Goal: Transaction & Acquisition: Book appointment/travel/reservation

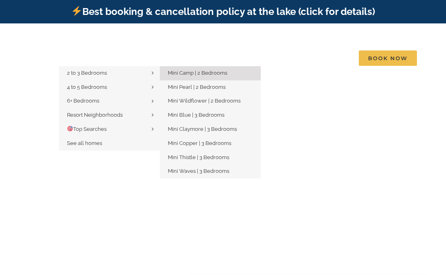
click at [187, 70] on span "Mini Camp | 2 Bedrooms" at bounding box center [197, 73] width 59 height 6
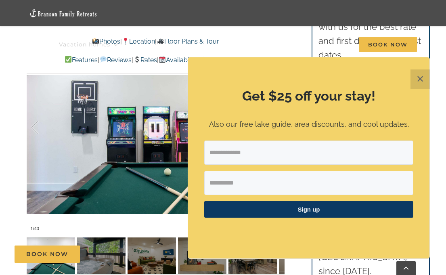
scroll to position [633, 0]
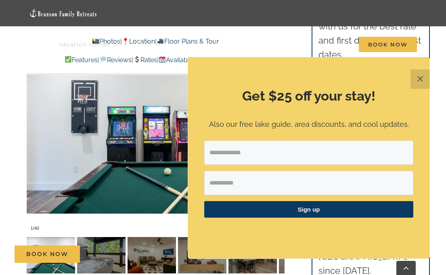
click at [423, 81] on button "✕" at bounding box center [420, 78] width 19 height 19
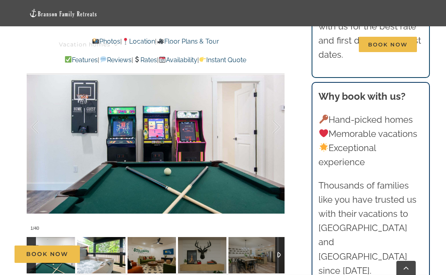
click at [110, 237] on img at bounding box center [101, 255] width 48 height 36
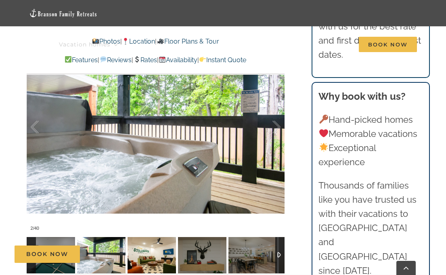
click at [137, 242] on img at bounding box center [152, 255] width 48 height 36
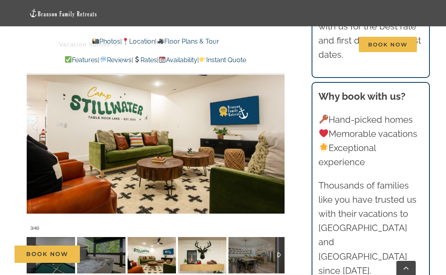
click at [193, 243] on img at bounding box center [202, 255] width 48 height 36
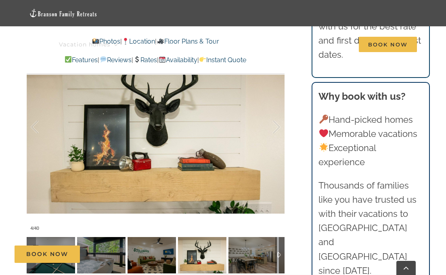
click at [254, 249] on div "Book Now" at bounding box center [229, 253] width 429 height 17
click at [260, 247] on div "Book Now" at bounding box center [229, 253] width 429 height 17
click at [280, 241] on div at bounding box center [279, 255] width 9 height 36
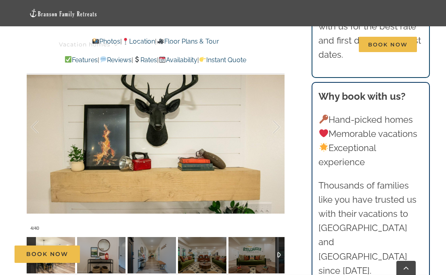
click at [47, 237] on img at bounding box center [51, 255] width 48 height 36
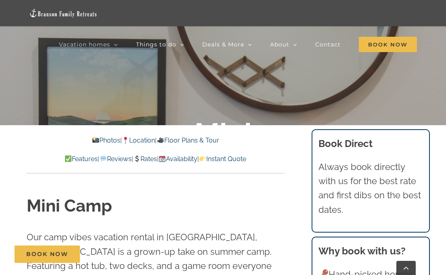
click at [144, 162] on link "Rates" at bounding box center [145, 159] width 24 height 8
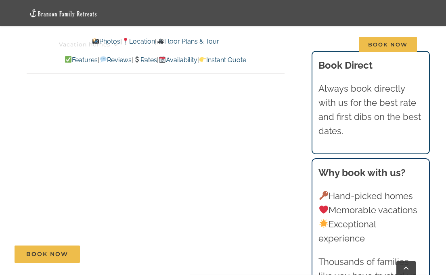
scroll to position [4626, 0]
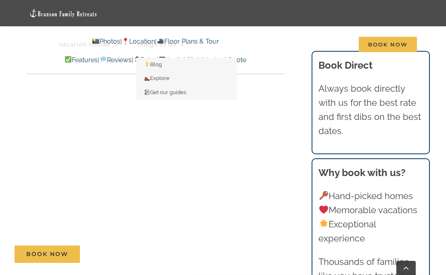
click at [137, 42] on span "Things to do" at bounding box center [156, 45] width 40 height 6
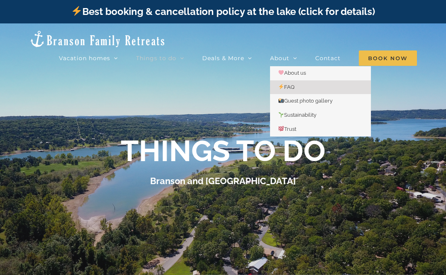
click at [290, 80] on link "FAQ" at bounding box center [320, 87] width 101 height 14
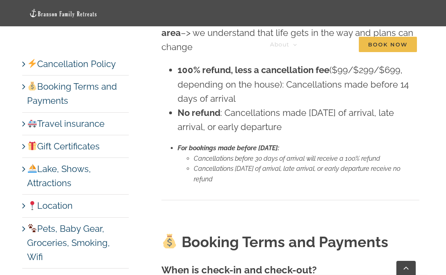
scroll to position [359, 0]
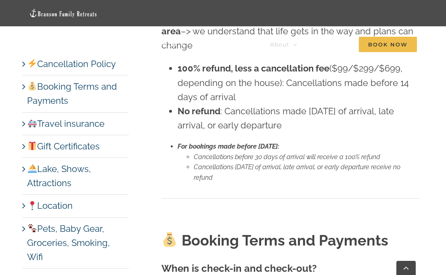
click at [27, 208] on link "Location" at bounding box center [50, 205] width 46 height 10
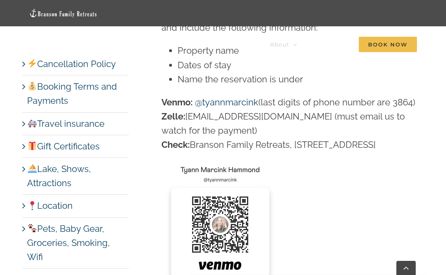
scroll to position [1488, 0]
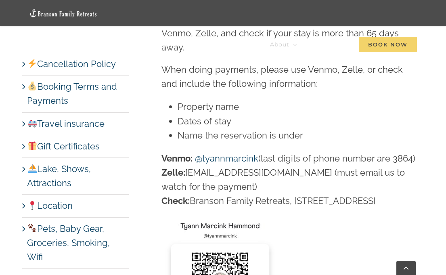
click at [381, 42] on span "Book Now" at bounding box center [388, 44] width 58 height 15
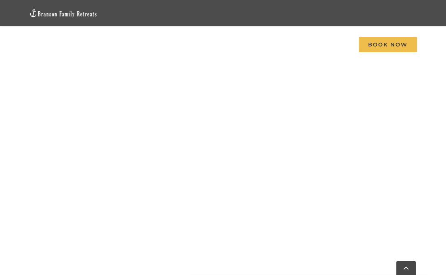
scroll to position [451, 0]
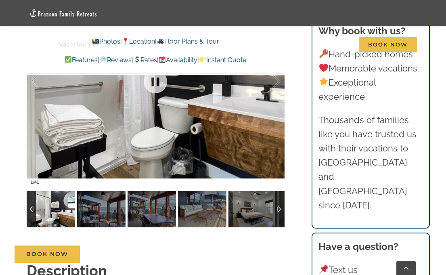
scroll to position [555, 0]
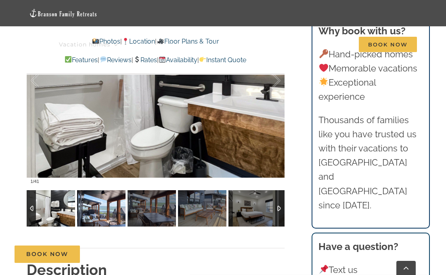
click at [103, 204] on img at bounding box center [101, 208] width 48 height 36
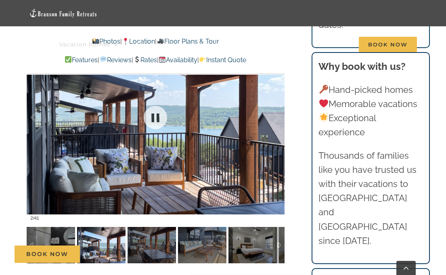
scroll to position [517, 0]
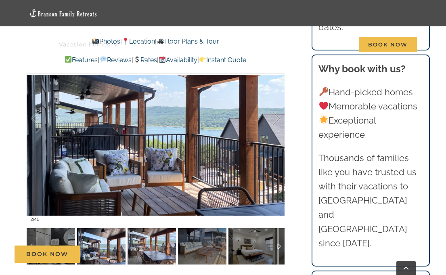
click at [147, 246] on div "Book Now" at bounding box center [229, 253] width 429 height 17
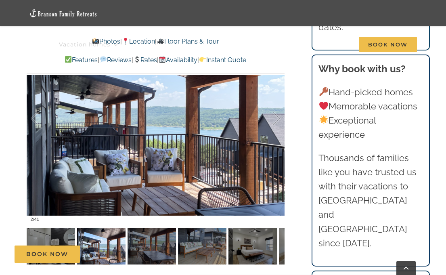
click at [153, 247] on div "Book Now" at bounding box center [229, 253] width 429 height 17
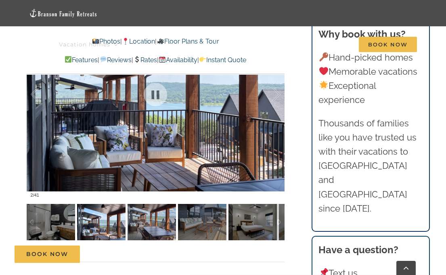
scroll to position [552, 0]
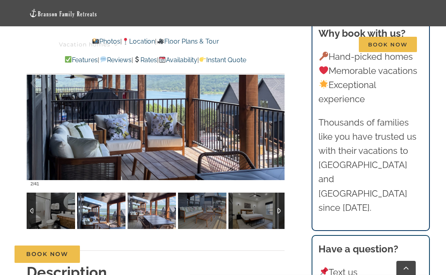
click at [142, 203] on img at bounding box center [152, 211] width 48 height 36
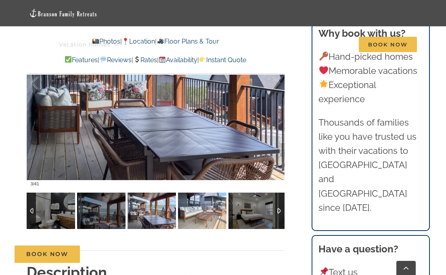
click at [189, 208] on img at bounding box center [202, 211] width 48 height 36
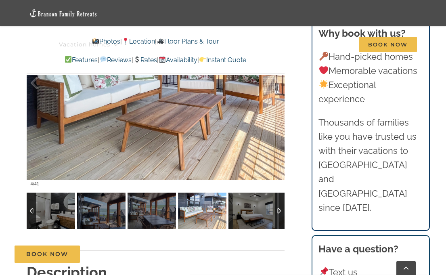
click at [233, 214] on img at bounding box center [253, 211] width 48 height 36
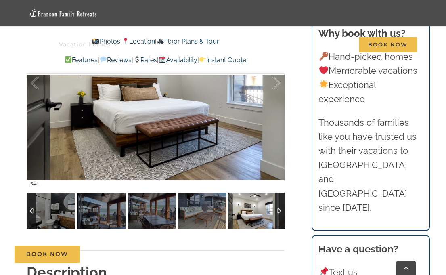
click at [279, 212] on div at bounding box center [279, 211] width 9 height 36
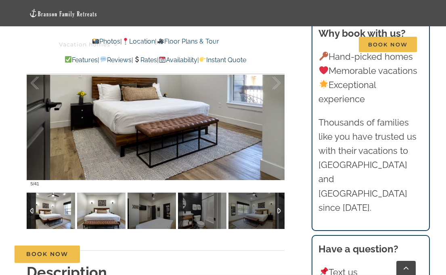
click at [103, 215] on img at bounding box center [101, 211] width 48 height 36
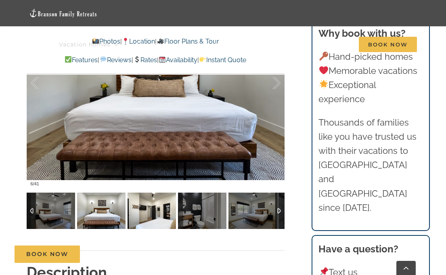
click at [143, 212] on img at bounding box center [152, 211] width 48 height 36
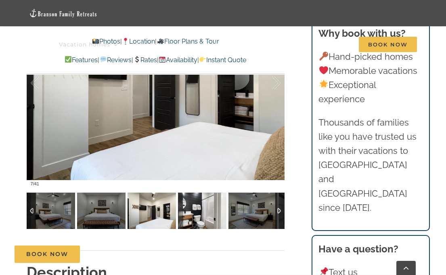
click at [186, 211] on img at bounding box center [202, 211] width 48 height 36
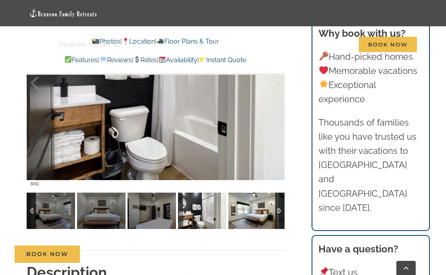
click at [254, 216] on img at bounding box center [253, 211] width 48 height 36
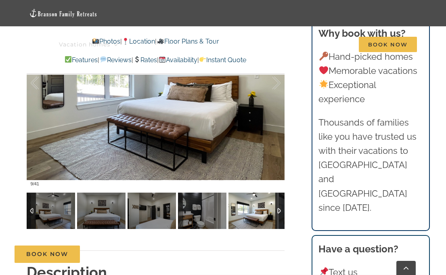
click at [279, 212] on div at bounding box center [279, 211] width 9 height 36
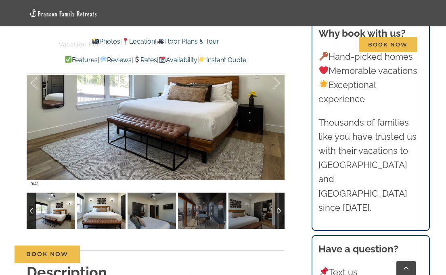
click at [108, 213] on img at bounding box center [101, 211] width 48 height 36
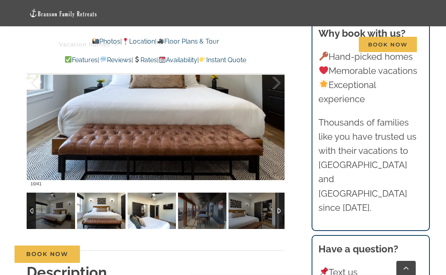
click at [147, 218] on img at bounding box center [152, 211] width 48 height 36
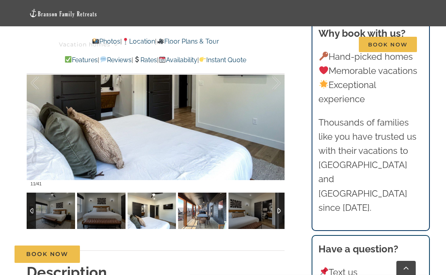
click at [192, 217] on img at bounding box center [202, 211] width 48 height 36
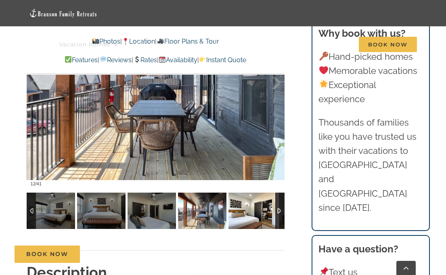
click at [248, 222] on img at bounding box center [253, 211] width 48 height 36
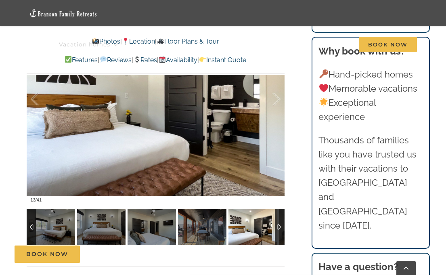
scroll to position [534, 0]
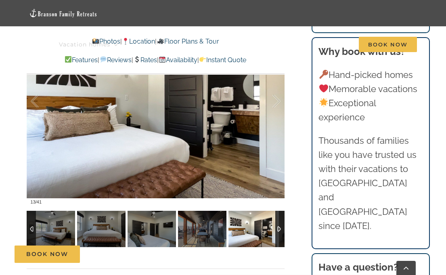
click at [280, 229] on div at bounding box center [279, 229] width 9 height 36
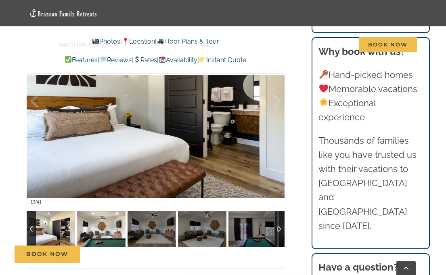
click at [99, 233] on img at bounding box center [101, 229] width 48 height 36
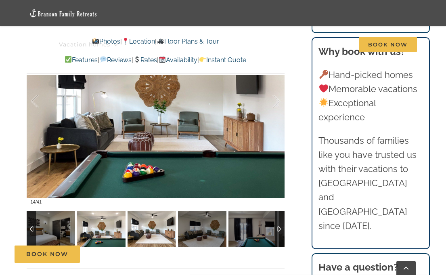
click at [158, 231] on img at bounding box center [152, 229] width 48 height 36
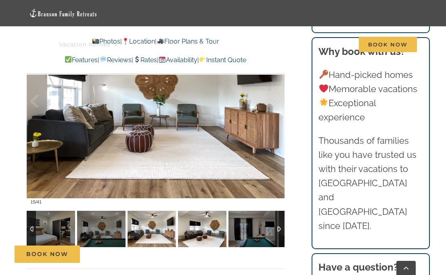
click at [195, 238] on img at bounding box center [202, 229] width 48 height 36
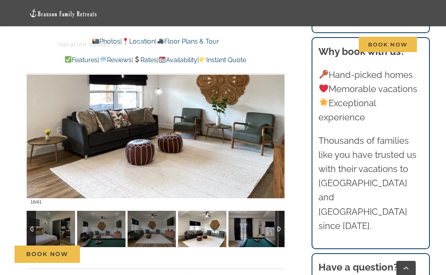
click at [233, 237] on img at bounding box center [253, 229] width 48 height 36
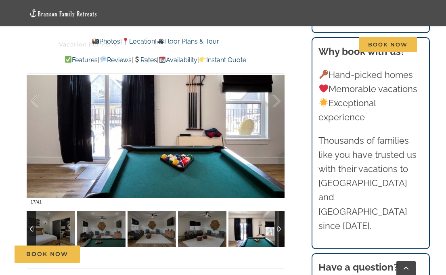
click at [279, 231] on div at bounding box center [279, 229] width 9 height 36
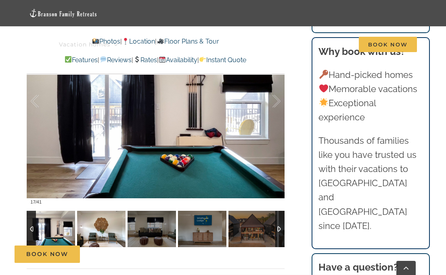
click at [98, 227] on img at bounding box center [101, 229] width 48 height 36
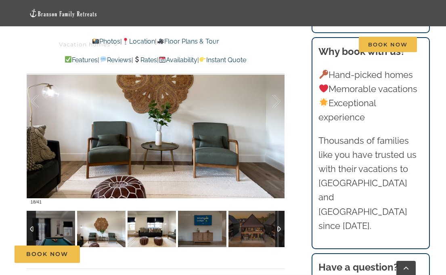
click at [146, 235] on img at bounding box center [152, 229] width 48 height 36
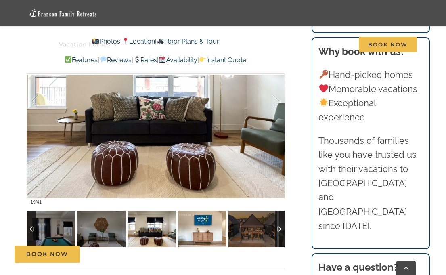
click at [195, 236] on img at bounding box center [202, 229] width 48 height 36
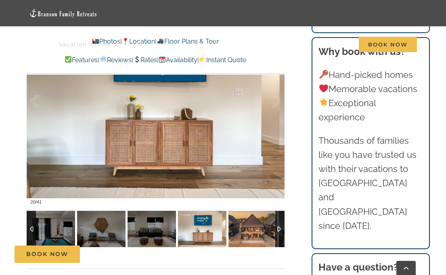
click at [256, 236] on img at bounding box center [253, 229] width 48 height 36
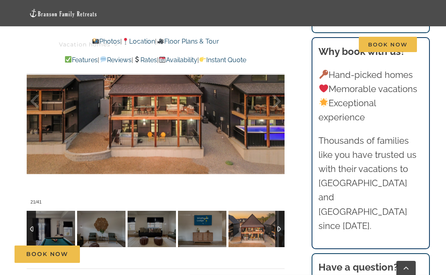
click at [280, 229] on div at bounding box center [279, 229] width 9 height 36
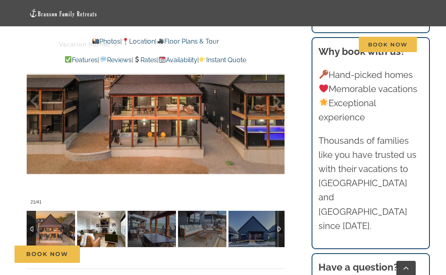
click at [104, 234] on img at bounding box center [101, 229] width 48 height 36
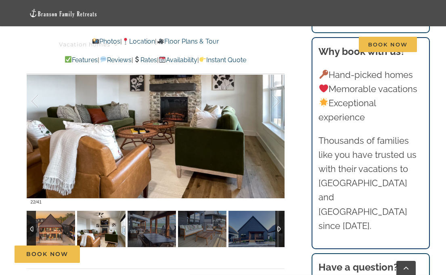
click at [50, 230] on img at bounding box center [51, 229] width 48 height 36
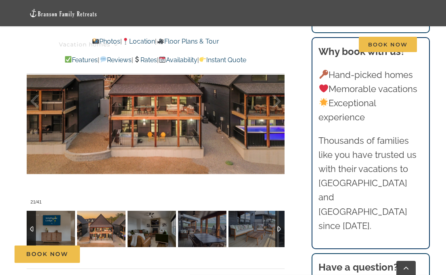
click at [112, 231] on img at bounding box center [101, 229] width 48 height 36
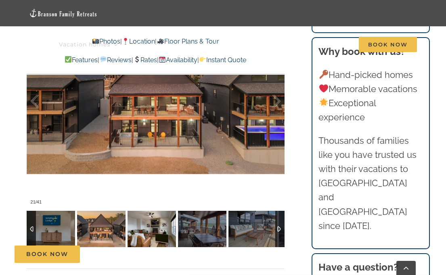
click at [148, 233] on img at bounding box center [152, 229] width 48 height 36
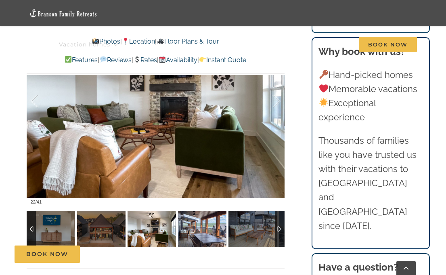
click at [182, 230] on img at bounding box center [202, 229] width 48 height 36
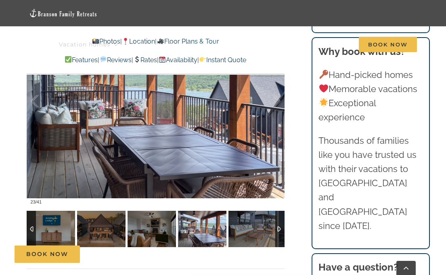
click at [214, 233] on img at bounding box center [202, 229] width 48 height 36
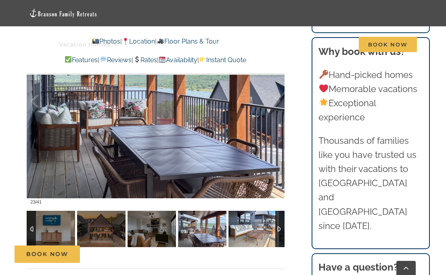
click at [254, 233] on img at bounding box center [253, 229] width 48 height 36
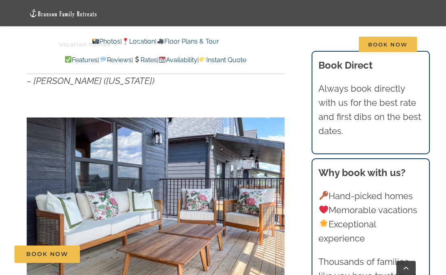
scroll to position [418, 0]
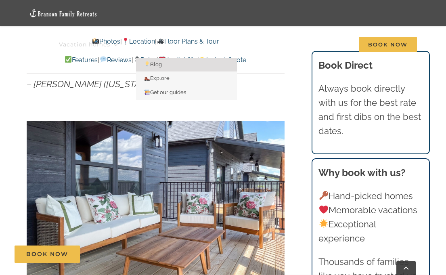
click at [139, 58] on link "Blog" at bounding box center [186, 65] width 101 height 14
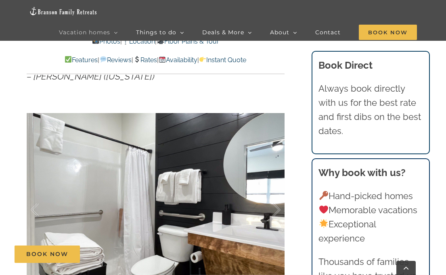
click at [141, 61] on link "Rates" at bounding box center [145, 60] width 24 height 8
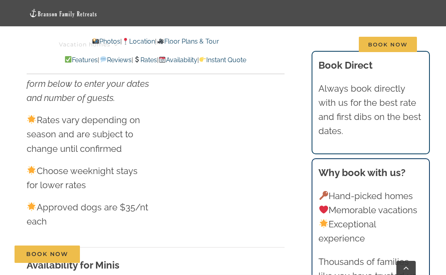
scroll to position [418, 0]
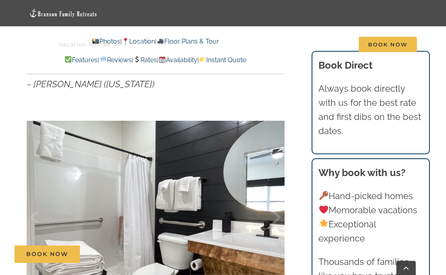
click at [143, 60] on link "Rates" at bounding box center [145, 60] width 24 height 8
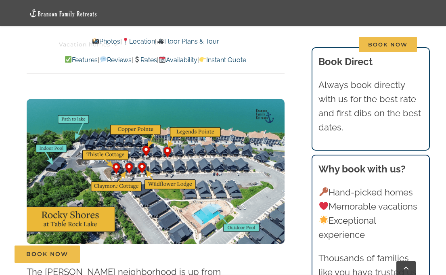
scroll to position [2000, 0]
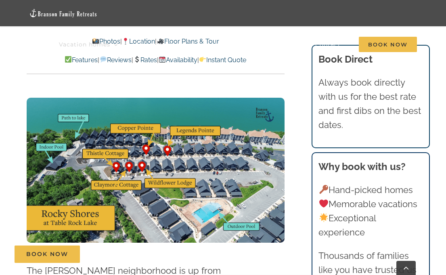
scroll to position [418, 0]
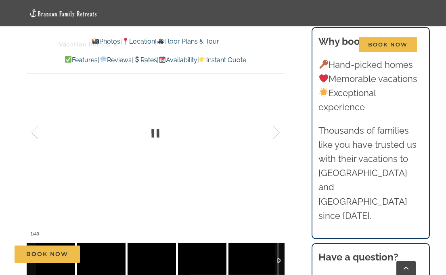
scroll to position [628, 0]
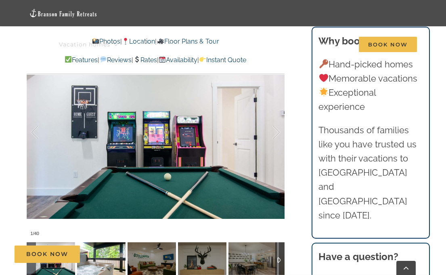
click at [102, 242] on img at bounding box center [101, 260] width 48 height 36
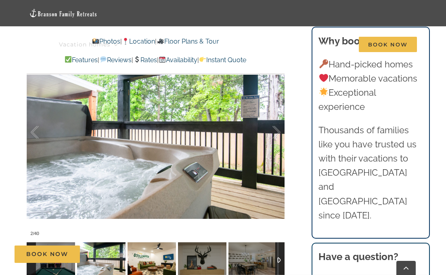
click at [137, 242] on img at bounding box center [152, 260] width 48 height 36
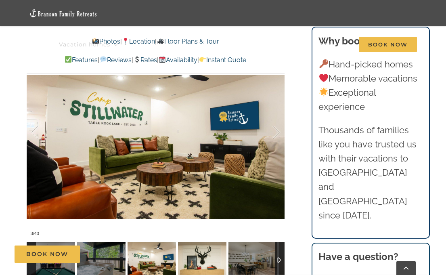
click at [193, 245] on img at bounding box center [202, 260] width 48 height 36
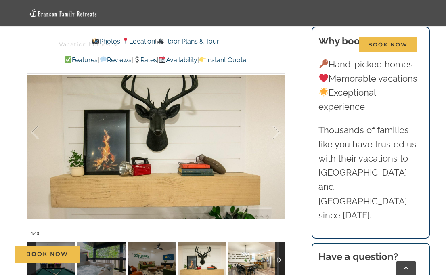
click at [239, 244] on img at bounding box center [253, 260] width 48 height 36
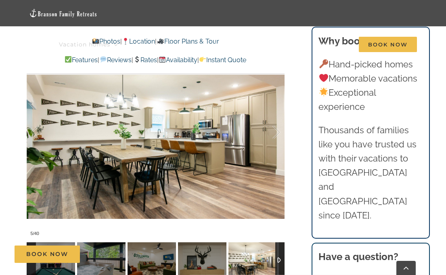
click at [279, 245] on div at bounding box center [279, 260] width 9 height 36
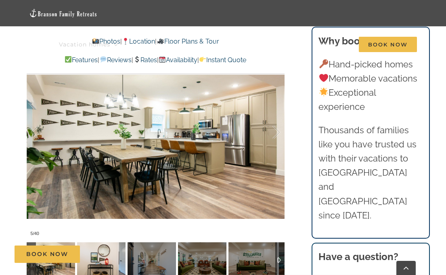
click at [110, 243] on img at bounding box center [101, 260] width 48 height 36
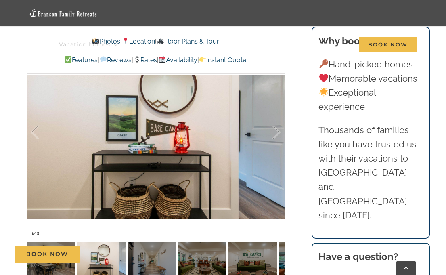
click at [149, 252] on div "Book Now" at bounding box center [229, 253] width 429 height 17
click at [160, 245] on img at bounding box center [152, 260] width 48 height 36
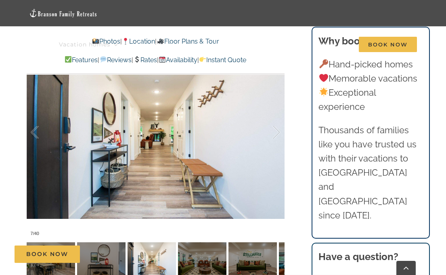
click at [194, 251] on div "Book Now" at bounding box center [229, 253] width 429 height 17
click at [206, 246] on div "Book Now" at bounding box center [229, 253] width 429 height 17
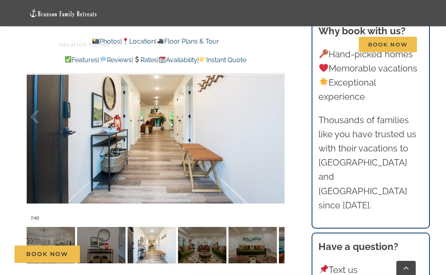
scroll to position [644, 0]
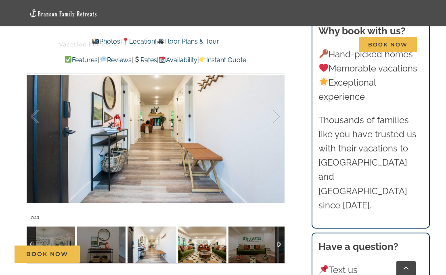
click at [213, 230] on img at bounding box center [202, 244] width 48 height 36
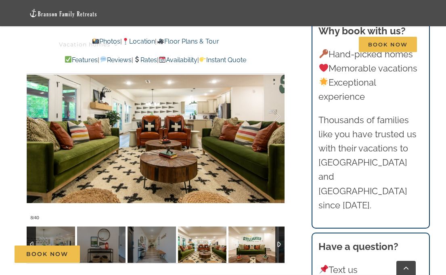
click at [242, 229] on img at bounding box center [253, 244] width 48 height 36
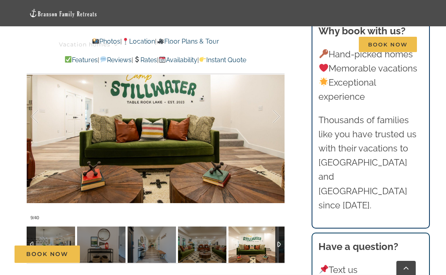
click at [242, 229] on img at bounding box center [253, 244] width 48 height 36
click at [279, 231] on div at bounding box center [279, 244] width 9 height 36
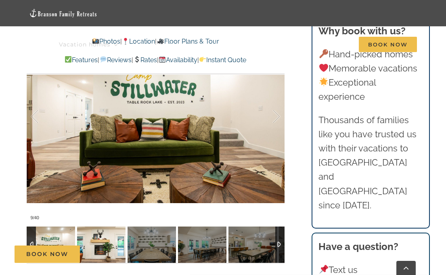
click at [105, 226] on img at bounding box center [101, 244] width 48 height 36
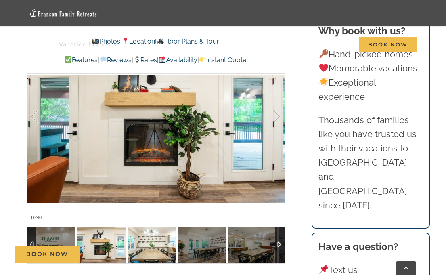
click at [141, 228] on img at bounding box center [152, 244] width 48 height 36
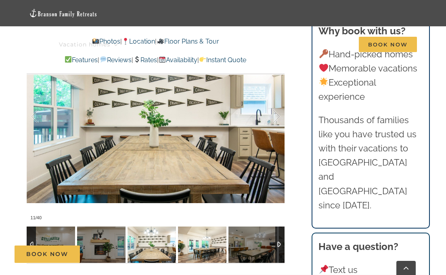
click at [204, 233] on img at bounding box center [202, 244] width 48 height 36
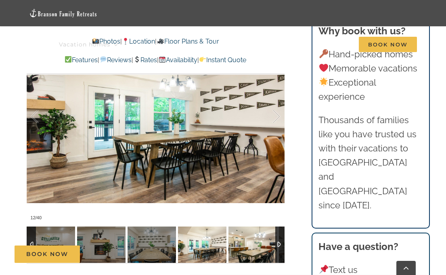
click at [259, 234] on img at bounding box center [253, 244] width 48 height 36
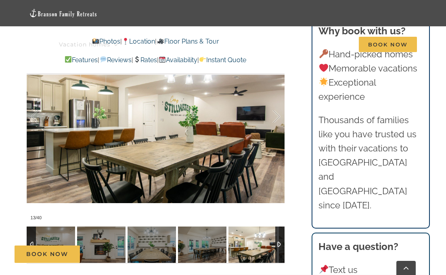
click at [279, 230] on div at bounding box center [279, 244] width 9 height 36
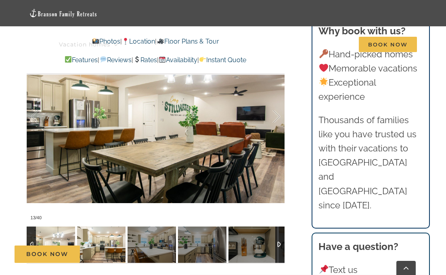
click at [108, 229] on img at bounding box center [101, 244] width 48 height 36
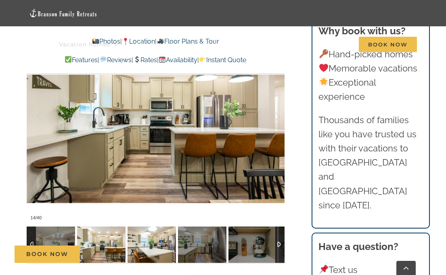
click at [148, 233] on img at bounding box center [152, 244] width 48 height 36
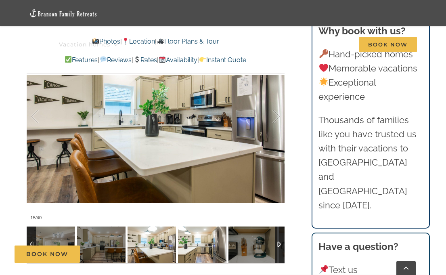
click at [196, 231] on img at bounding box center [202, 244] width 48 height 36
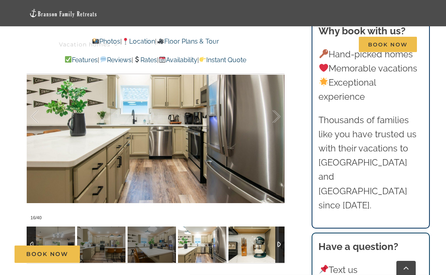
click at [241, 233] on img at bounding box center [253, 244] width 48 height 36
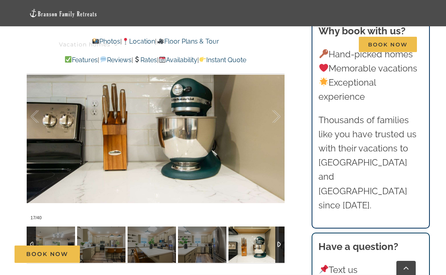
click at [279, 231] on div at bounding box center [279, 244] width 9 height 36
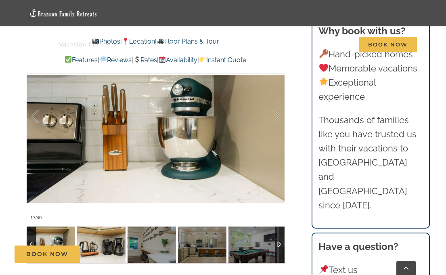
click at [96, 232] on img at bounding box center [101, 244] width 48 height 36
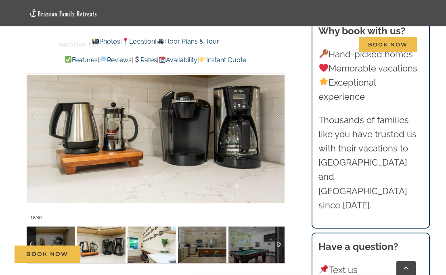
click at [149, 233] on img at bounding box center [152, 244] width 48 height 36
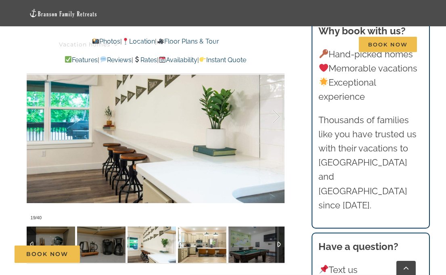
click at [186, 231] on img at bounding box center [202, 244] width 48 height 36
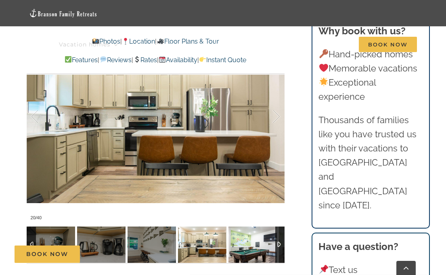
click at [244, 237] on img at bounding box center [253, 244] width 48 height 36
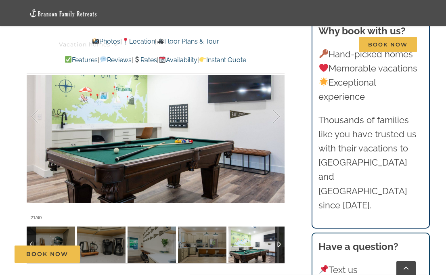
click at [279, 231] on div at bounding box center [279, 244] width 9 height 36
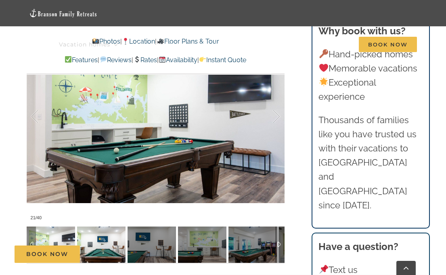
click at [97, 237] on img at bounding box center [101, 244] width 48 height 36
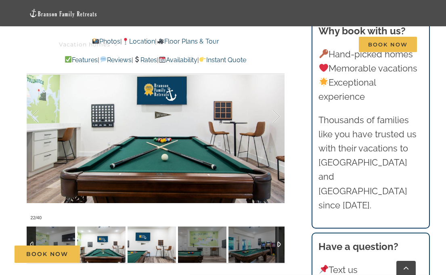
click at [153, 235] on img at bounding box center [152, 244] width 48 height 36
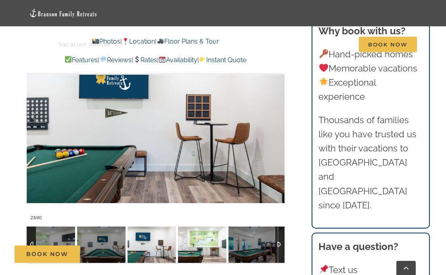
click at [207, 231] on img at bounding box center [202, 244] width 48 height 36
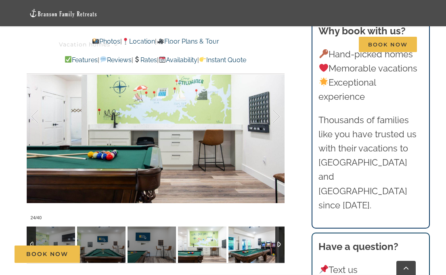
click at [251, 234] on img at bounding box center [253, 244] width 48 height 36
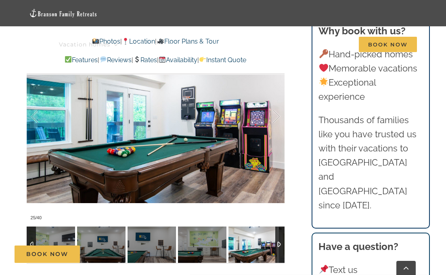
click at [281, 231] on div at bounding box center [279, 244] width 9 height 36
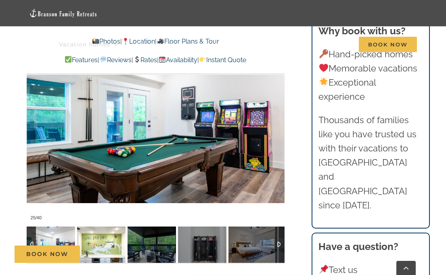
click at [106, 230] on img at bounding box center [101, 244] width 48 height 36
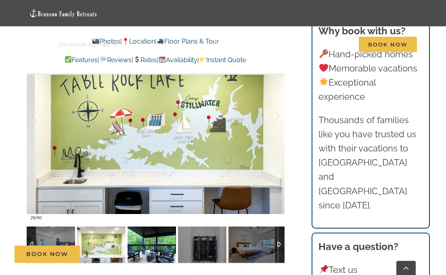
click at [158, 232] on img at bounding box center [152, 244] width 48 height 36
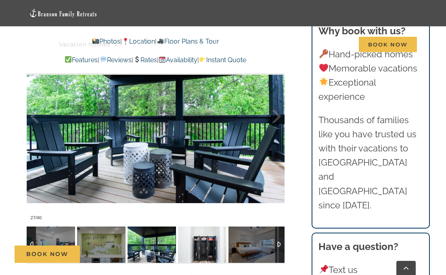
click at [214, 236] on img at bounding box center [202, 244] width 48 height 36
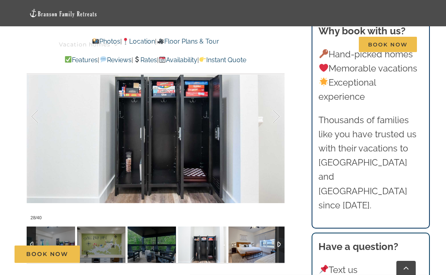
click at [251, 235] on img at bounding box center [253, 244] width 48 height 36
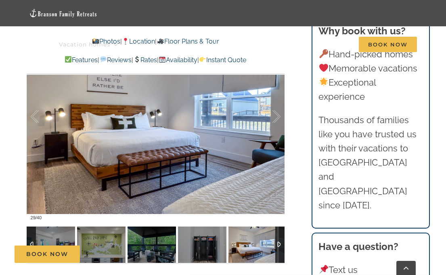
click at [279, 232] on div at bounding box center [279, 244] width 9 height 36
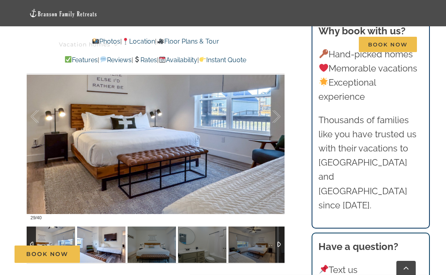
click at [95, 230] on img at bounding box center [101, 244] width 48 height 36
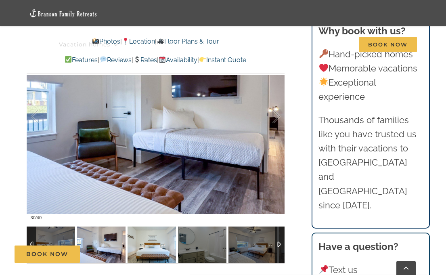
click at [140, 235] on img at bounding box center [152, 244] width 48 height 36
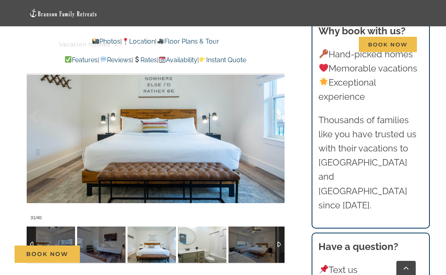
click at [192, 231] on img at bounding box center [202, 244] width 48 height 36
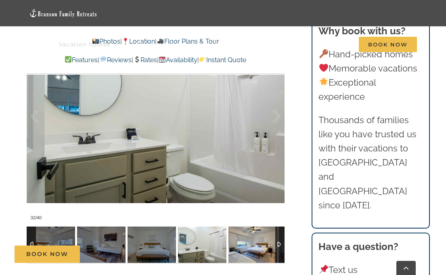
click at [246, 235] on img at bounding box center [253, 244] width 48 height 36
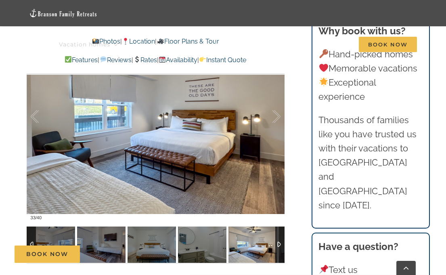
click at [279, 230] on div at bounding box center [279, 244] width 9 height 36
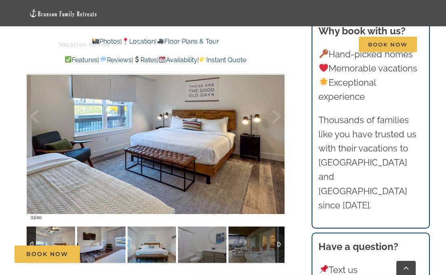
click at [111, 234] on img at bounding box center [101, 244] width 48 height 36
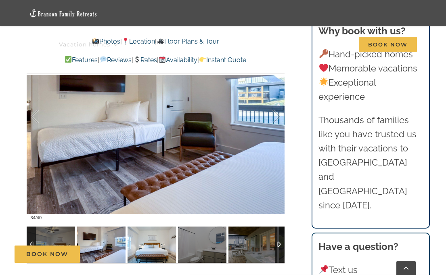
click at [155, 232] on img at bounding box center [152, 244] width 48 height 36
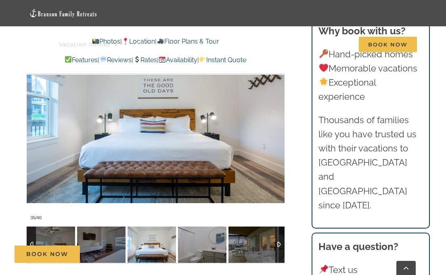
click at [200, 232] on img at bounding box center [202, 244] width 48 height 36
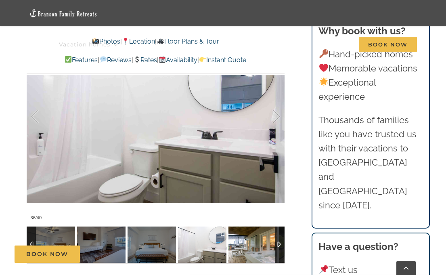
click at [254, 230] on img at bounding box center [253, 244] width 48 height 36
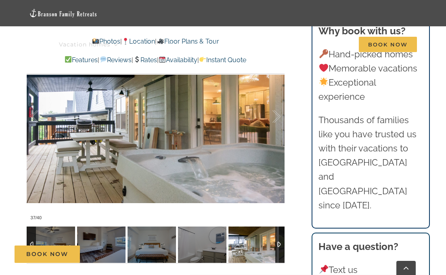
click at [279, 229] on div at bounding box center [279, 244] width 9 height 36
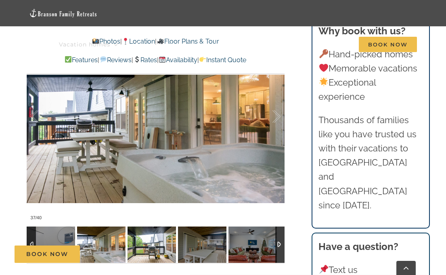
click at [159, 235] on img at bounding box center [152, 244] width 48 height 36
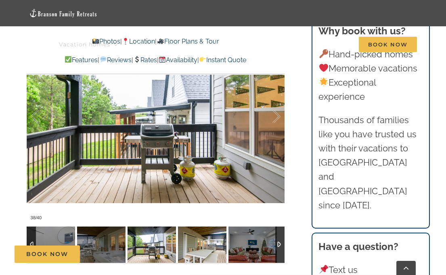
click at [199, 236] on img at bounding box center [202, 244] width 48 height 36
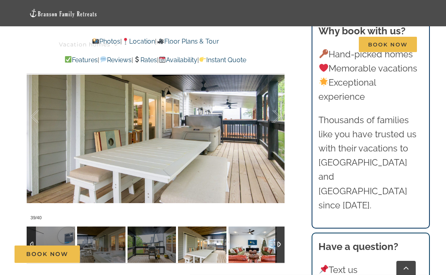
click at [243, 239] on img at bounding box center [253, 244] width 48 height 36
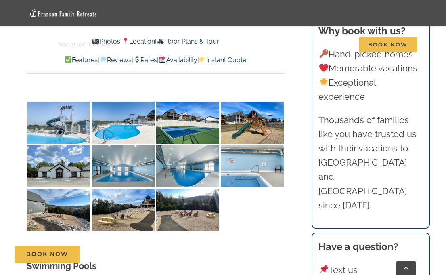
scroll to position [1938, 0]
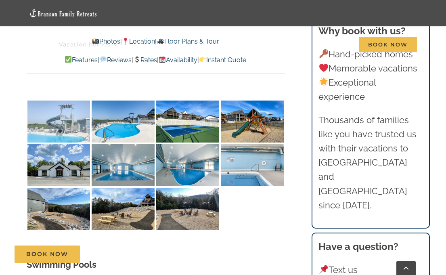
click at [61, 101] on img at bounding box center [58, 122] width 63 height 42
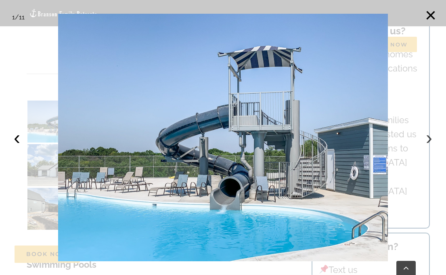
click at [428, 138] on button "›" at bounding box center [429, 138] width 18 height 18
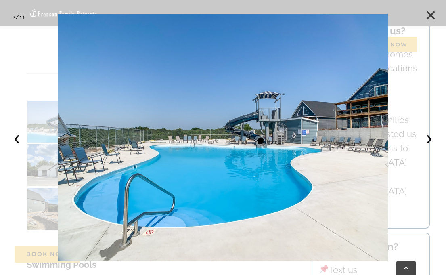
click at [429, 10] on button "×" at bounding box center [431, 15] width 18 height 18
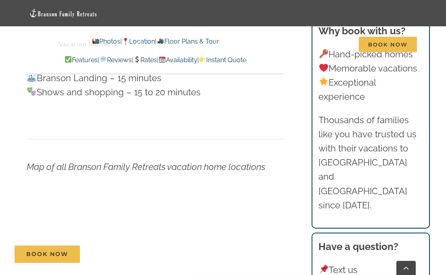
scroll to position [2919, 0]
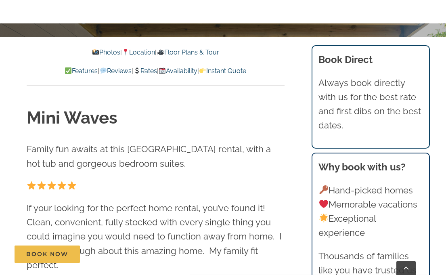
scroll to position [264, 0]
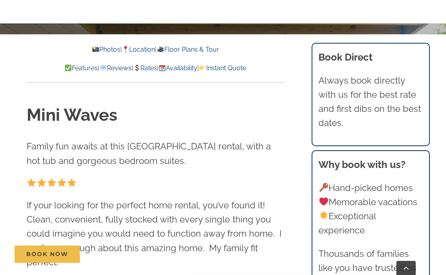
click at [191, 51] on link "Floor Plans & Tour" at bounding box center [188, 50] width 62 height 8
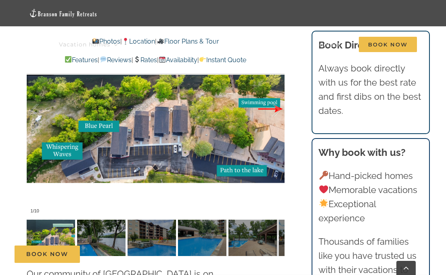
scroll to position [1542, 0]
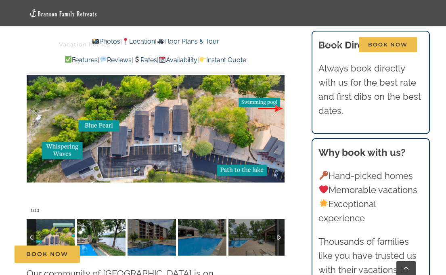
click at [101, 222] on img at bounding box center [101, 237] width 48 height 36
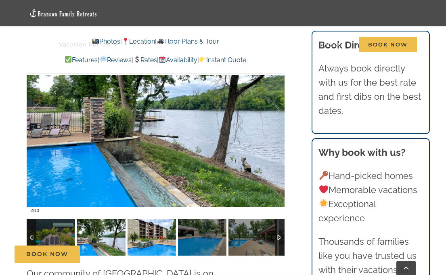
click at [157, 224] on img at bounding box center [152, 237] width 48 height 36
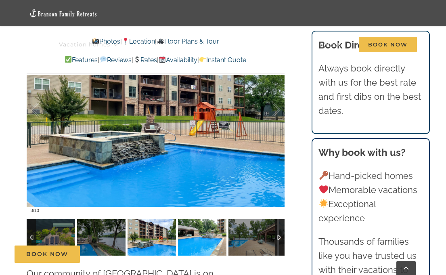
click at [195, 227] on img at bounding box center [202, 237] width 48 height 36
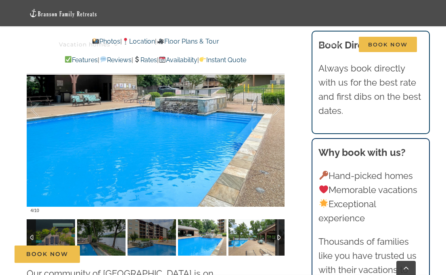
click at [252, 229] on img at bounding box center [253, 237] width 48 height 36
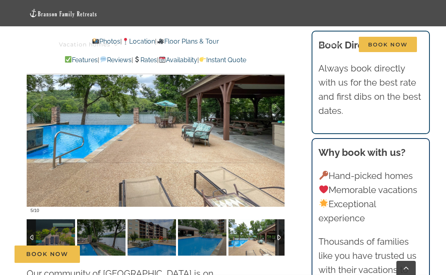
click at [281, 226] on div at bounding box center [279, 237] width 9 height 36
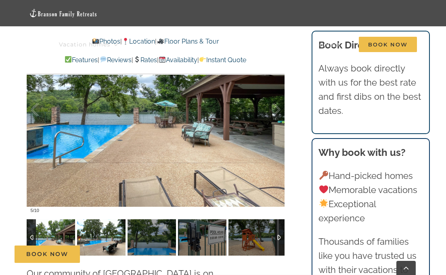
click at [106, 226] on img at bounding box center [101, 237] width 48 height 36
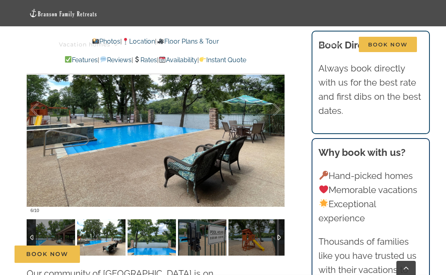
click at [141, 226] on img at bounding box center [152, 237] width 48 height 36
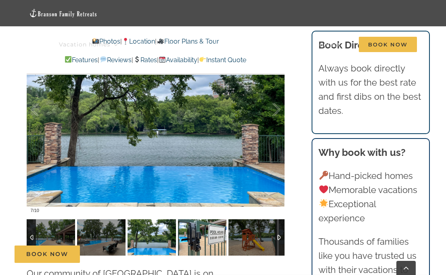
click at [196, 232] on img at bounding box center [202, 237] width 48 height 36
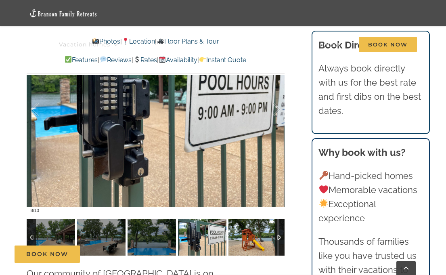
click at [255, 228] on img at bounding box center [253, 237] width 48 height 36
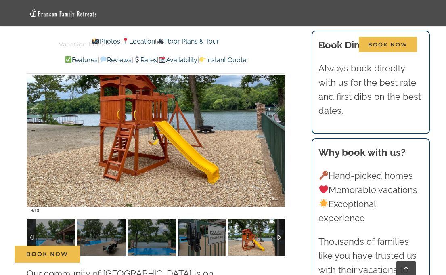
click at [281, 223] on div at bounding box center [279, 237] width 9 height 36
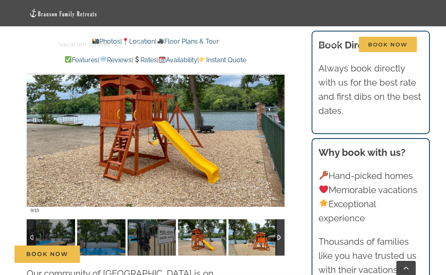
click at [259, 221] on img at bounding box center [253, 237] width 48 height 36
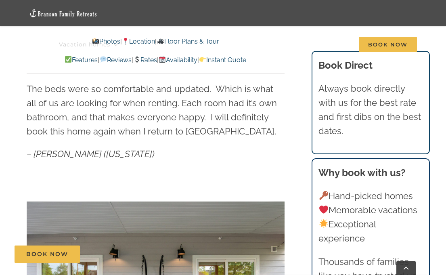
scroll to position [453, 0]
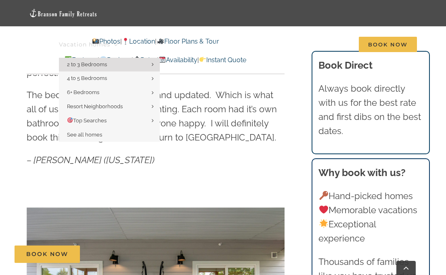
click at [99, 42] on span "Vacation homes" at bounding box center [84, 45] width 51 height 6
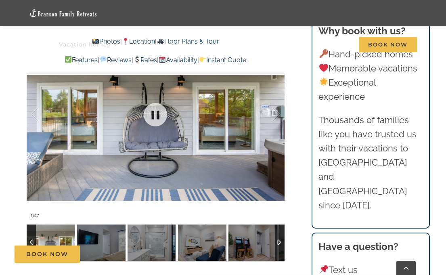
scroll to position [647, 0]
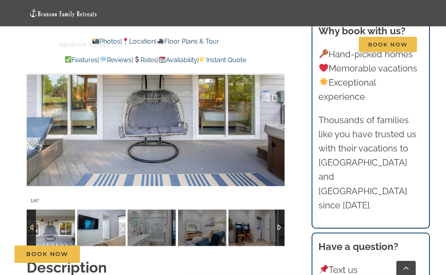
click at [91, 220] on img at bounding box center [101, 228] width 48 height 36
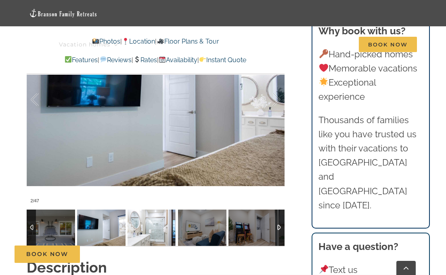
click at [147, 232] on img at bounding box center [152, 228] width 48 height 36
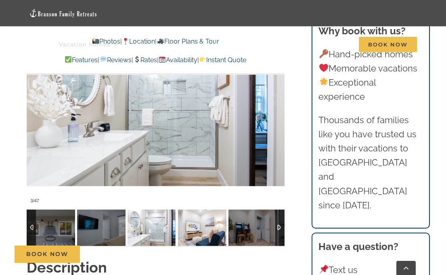
click at [199, 233] on img at bounding box center [202, 228] width 48 height 36
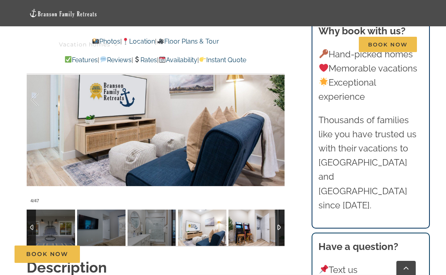
click at [243, 231] on img at bounding box center [253, 228] width 48 height 36
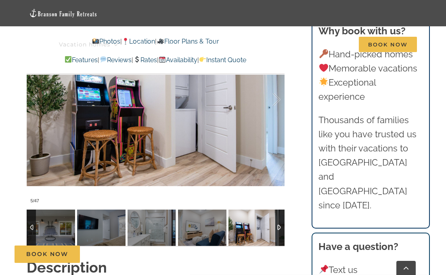
click at [279, 228] on div at bounding box center [279, 228] width 9 height 36
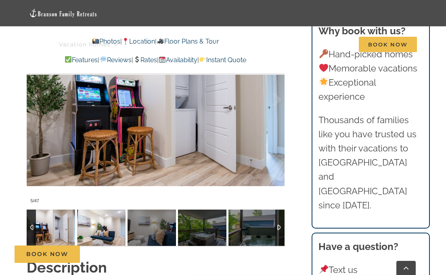
click at [100, 234] on img at bounding box center [101, 228] width 48 height 36
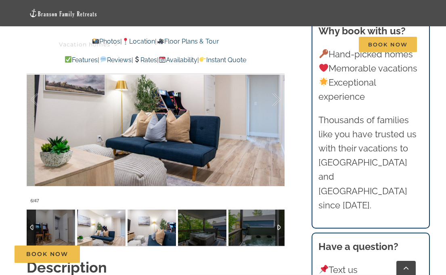
click at [159, 224] on img at bounding box center [152, 228] width 48 height 36
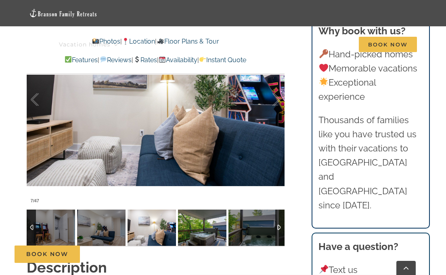
click at [185, 225] on img at bounding box center [202, 228] width 48 height 36
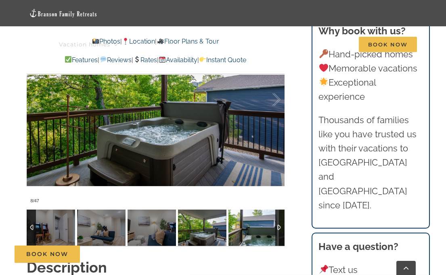
click at [255, 230] on img at bounding box center [253, 228] width 48 height 36
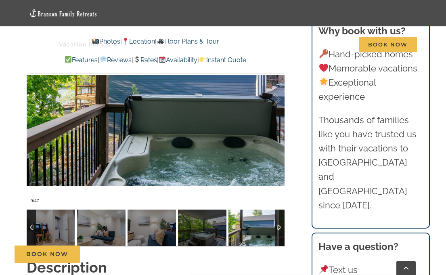
click at [280, 226] on div at bounding box center [279, 228] width 9 height 36
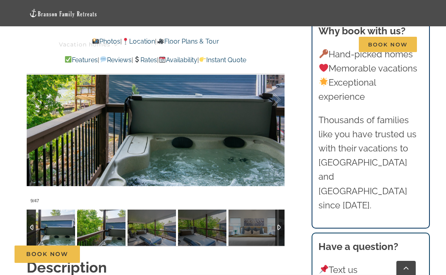
click at [114, 224] on img at bounding box center [101, 228] width 48 height 36
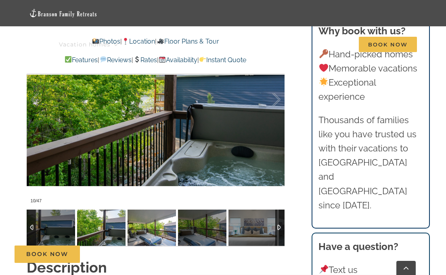
click at [146, 229] on img at bounding box center [152, 228] width 48 height 36
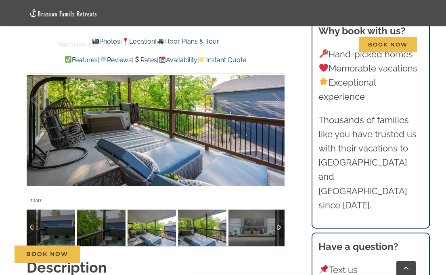
click at [193, 229] on img at bounding box center [202, 228] width 48 height 36
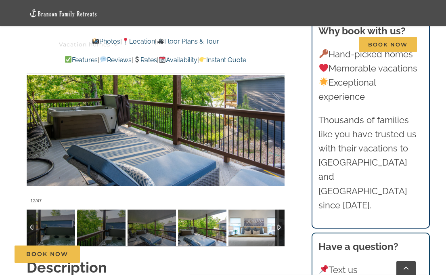
click at [248, 231] on img at bounding box center [253, 228] width 48 height 36
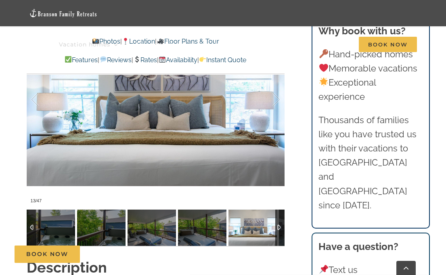
click at [279, 226] on div at bounding box center [279, 228] width 9 height 36
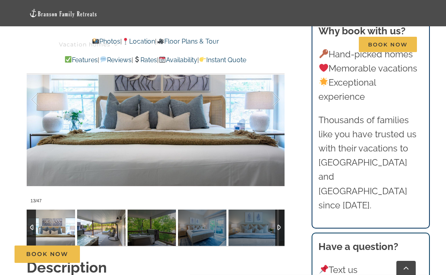
click at [103, 224] on img at bounding box center [101, 228] width 48 height 36
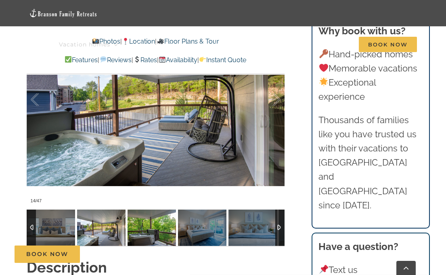
click at [155, 226] on img at bounding box center [152, 228] width 48 height 36
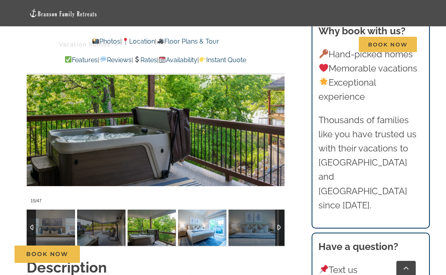
click at [200, 231] on img at bounding box center [202, 228] width 48 height 36
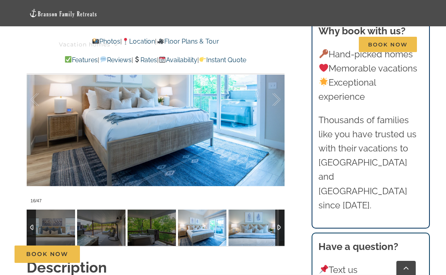
click at [257, 231] on img at bounding box center [253, 228] width 48 height 36
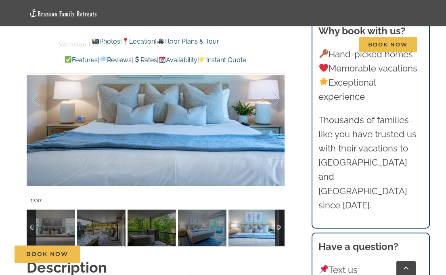
click at [280, 225] on div at bounding box center [279, 228] width 9 height 36
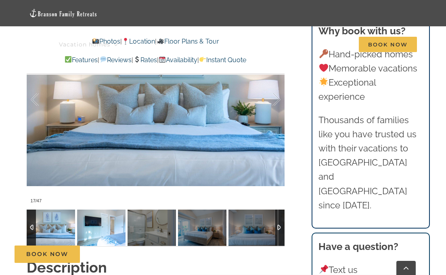
click at [104, 230] on img at bounding box center [101, 228] width 48 height 36
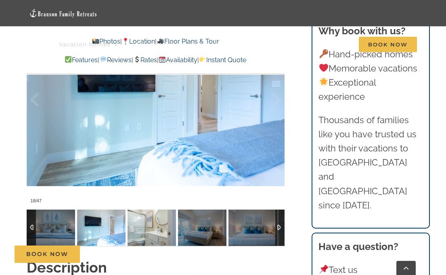
click at [142, 229] on img at bounding box center [152, 228] width 48 height 36
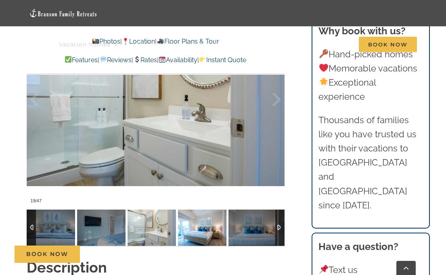
click at [184, 229] on img at bounding box center [202, 228] width 48 height 36
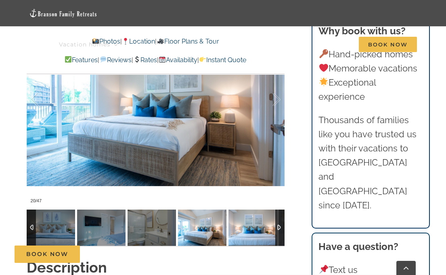
click at [241, 230] on img at bounding box center [253, 228] width 48 height 36
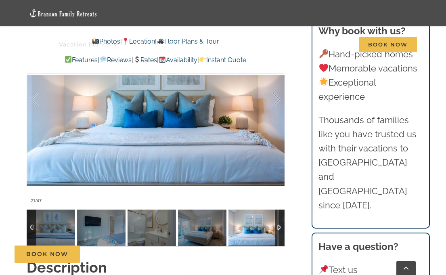
click at [276, 228] on div at bounding box center [279, 228] width 9 height 36
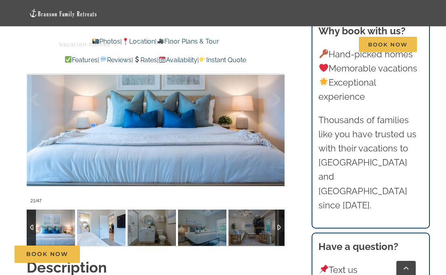
click at [105, 229] on img at bounding box center [101, 228] width 48 height 36
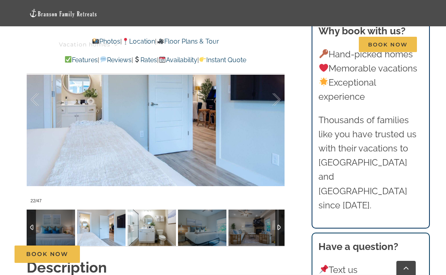
click at [139, 232] on img at bounding box center [152, 228] width 48 height 36
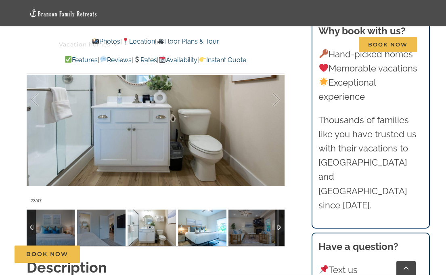
click at [202, 233] on img at bounding box center [202, 228] width 48 height 36
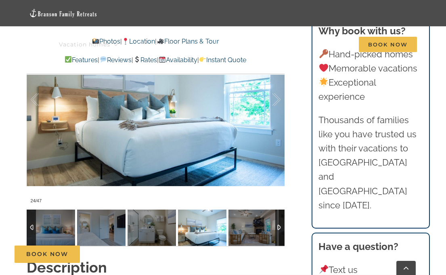
click at [250, 228] on img at bounding box center [253, 228] width 48 height 36
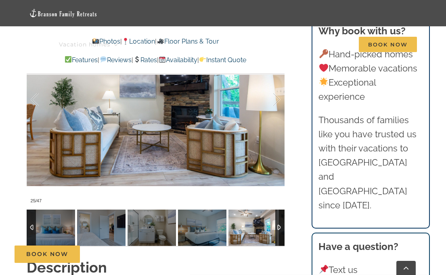
click at [280, 226] on div at bounding box center [279, 228] width 9 height 36
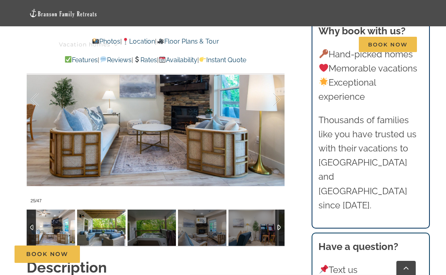
click at [96, 223] on img at bounding box center [101, 228] width 48 height 36
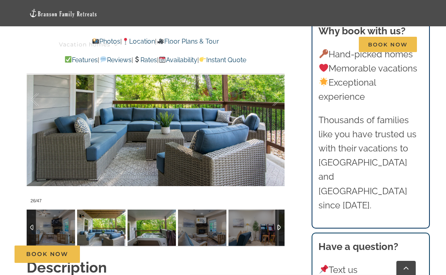
click at [148, 233] on img at bounding box center [152, 228] width 48 height 36
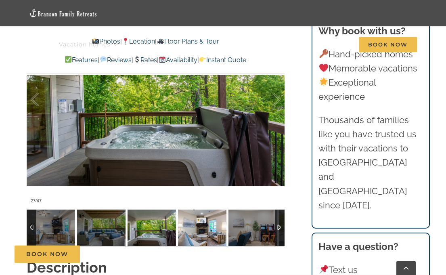
click at [197, 229] on img at bounding box center [202, 228] width 48 height 36
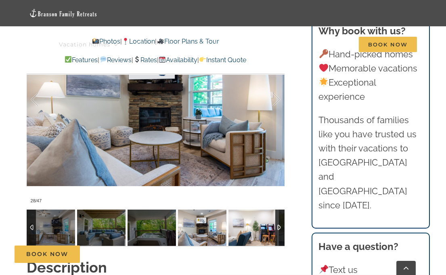
click at [247, 234] on img at bounding box center [253, 228] width 48 height 36
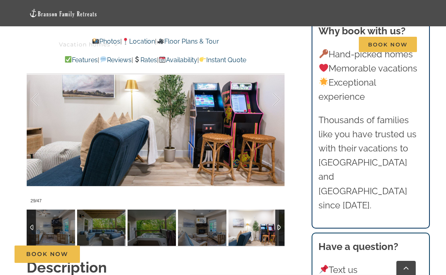
click at [279, 227] on div at bounding box center [279, 228] width 9 height 36
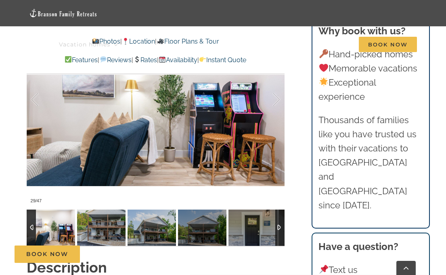
click at [101, 232] on img at bounding box center [101, 228] width 48 height 36
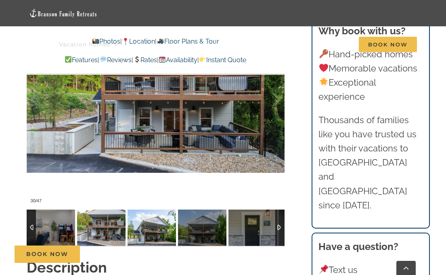
click at [156, 232] on img at bounding box center [152, 228] width 48 height 36
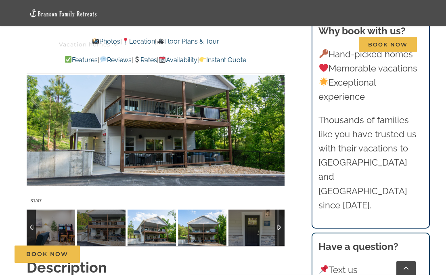
click at [192, 229] on img at bounding box center [202, 228] width 48 height 36
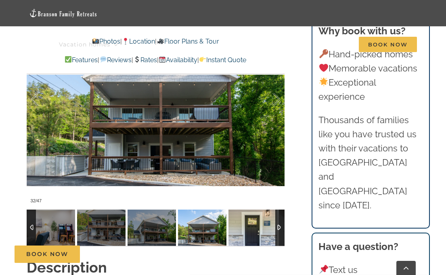
click at [250, 227] on img at bounding box center [253, 228] width 48 height 36
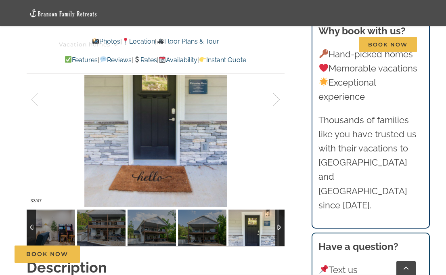
click at [278, 228] on div at bounding box center [279, 228] width 9 height 36
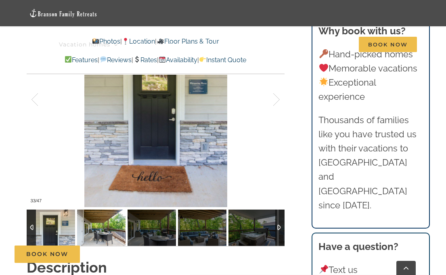
click at [103, 225] on img at bounding box center [101, 228] width 48 height 36
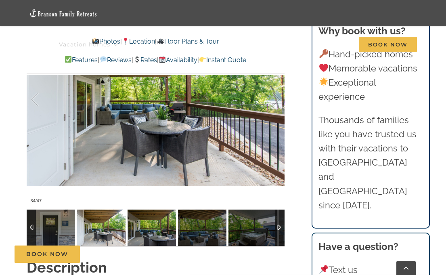
click at [144, 232] on img at bounding box center [152, 228] width 48 height 36
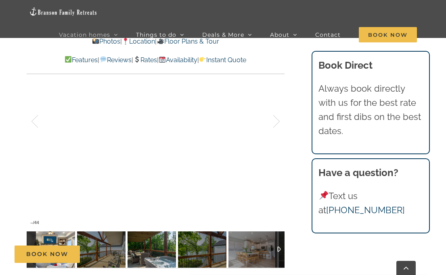
scroll to position [620, 0]
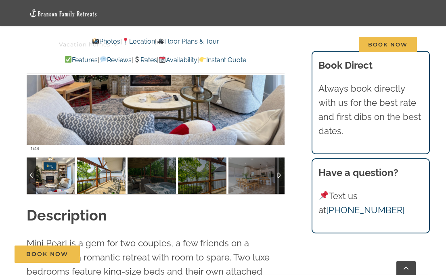
click at [105, 178] on img at bounding box center [101, 175] width 48 height 36
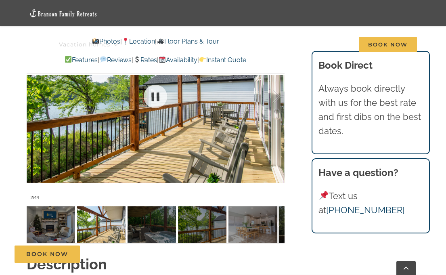
scroll to position [569, 0]
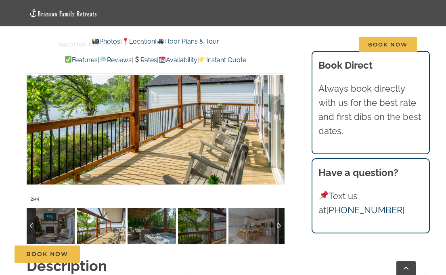
click at [155, 221] on img at bounding box center [152, 226] width 48 height 36
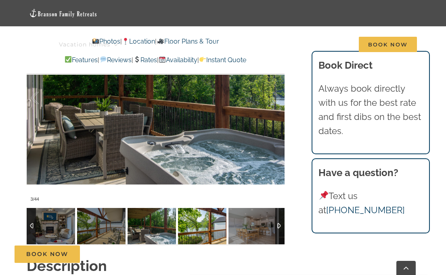
click at [206, 224] on img at bounding box center [202, 226] width 48 height 36
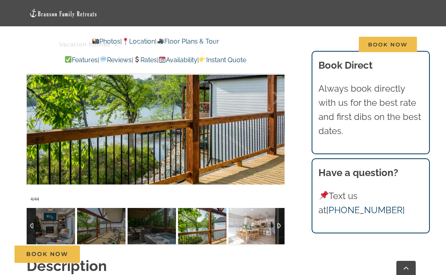
click at [256, 227] on img at bounding box center [253, 226] width 48 height 36
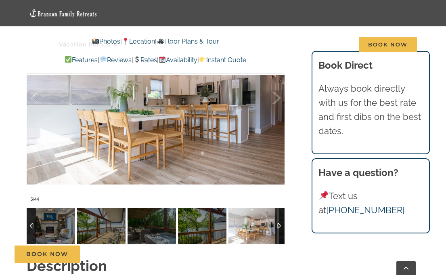
click at [281, 225] on div at bounding box center [279, 226] width 9 height 36
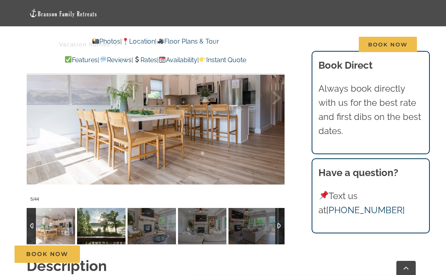
click at [101, 226] on img at bounding box center [101, 226] width 48 height 36
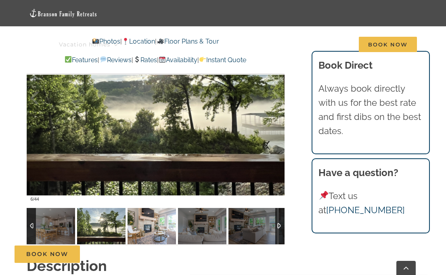
click at [154, 226] on img at bounding box center [152, 226] width 48 height 36
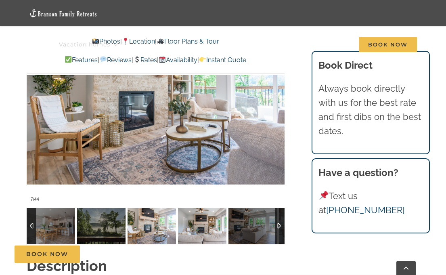
click at [193, 228] on img at bounding box center [202, 226] width 48 height 36
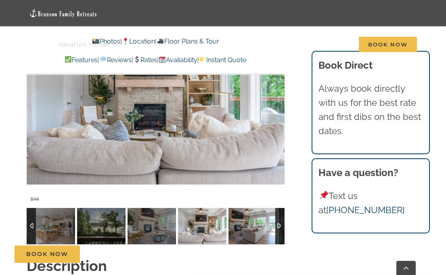
click at [246, 229] on img at bounding box center [253, 226] width 48 height 36
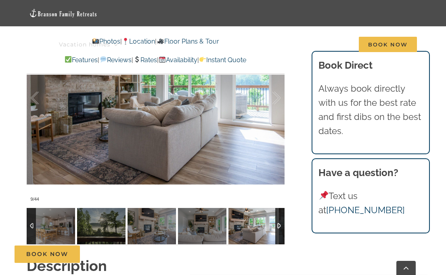
click at [280, 225] on div at bounding box center [279, 226] width 9 height 36
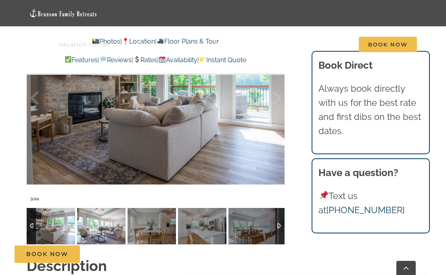
click at [103, 224] on img at bounding box center [101, 226] width 48 height 36
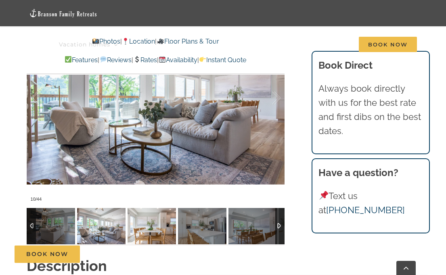
click at [143, 231] on img at bounding box center [152, 226] width 48 height 36
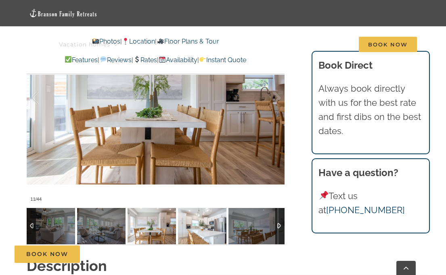
click at [195, 224] on img at bounding box center [202, 226] width 48 height 36
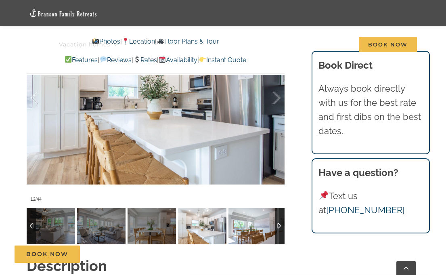
click at [251, 223] on img at bounding box center [253, 226] width 48 height 36
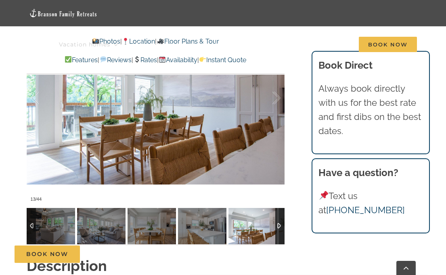
click at [281, 225] on div at bounding box center [279, 226] width 9 height 36
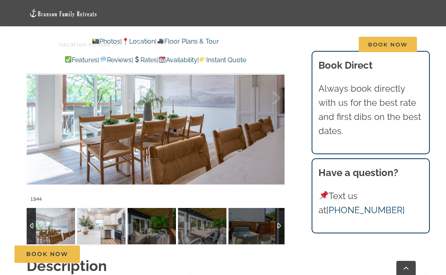
click at [88, 220] on img at bounding box center [101, 226] width 48 height 36
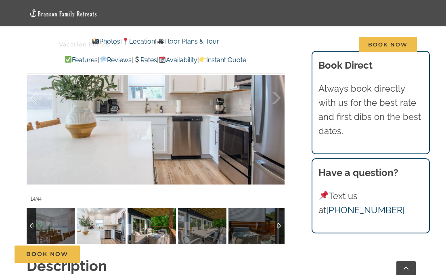
click at [138, 228] on img at bounding box center [152, 226] width 48 height 36
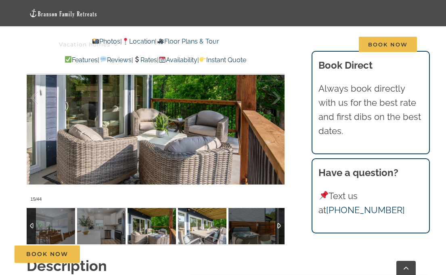
click at [202, 230] on img at bounding box center [202, 226] width 48 height 36
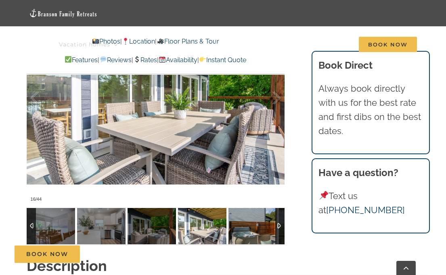
click at [250, 224] on img at bounding box center [253, 226] width 48 height 36
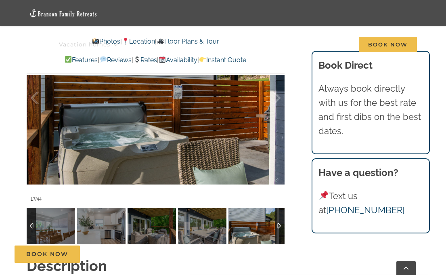
click at [280, 224] on div at bounding box center [279, 226] width 9 height 36
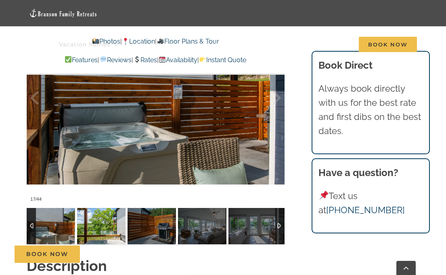
click at [106, 222] on img at bounding box center [101, 226] width 48 height 36
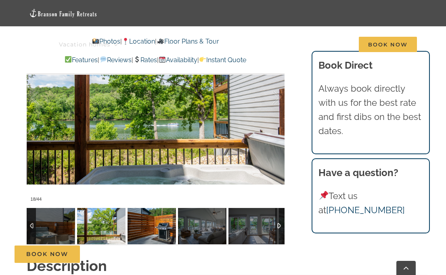
click at [134, 229] on img at bounding box center [152, 226] width 48 height 36
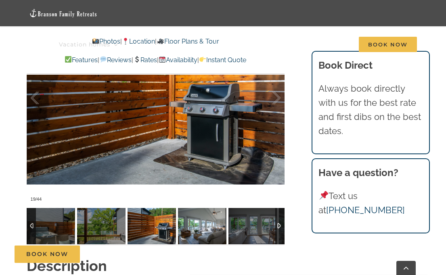
click at [185, 230] on img at bounding box center [202, 226] width 48 height 36
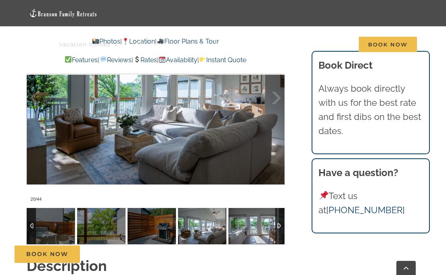
click at [251, 225] on img at bounding box center [253, 226] width 48 height 36
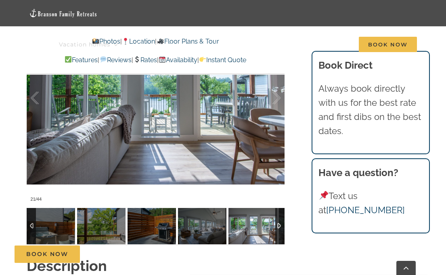
click at [279, 226] on div at bounding box center [279, 226] width 9 height 36
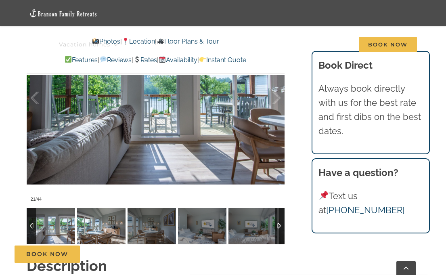
click at [109, 228] on img at bounding box center [101, 226] width 48 height 36
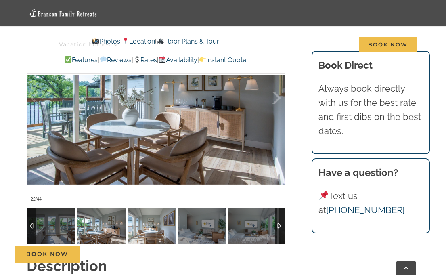
click at [153, 227] on img at bounding box center [152, 226] width 48 height 36
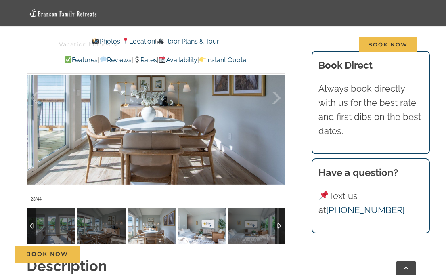
click at [198, 225] on img at bounding box center [202, 226] width 48 height 36
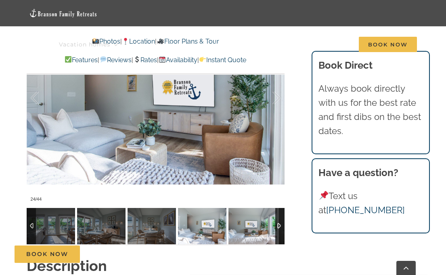
click at [252, 226] on img at bounding box center [253, 226] width 48 height 36
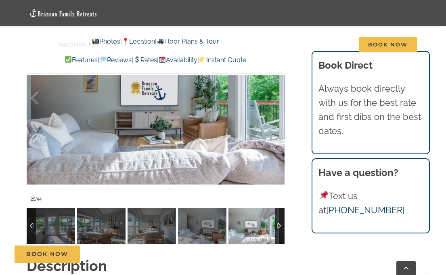
click at [278, 224] on div at bounding box center [279, 226] width 9 height 36
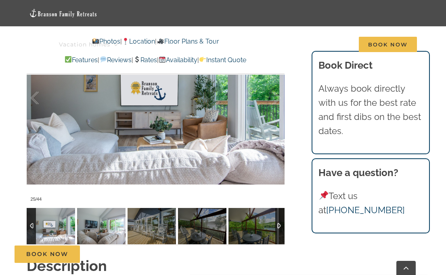
click at [111, 220] on img at bounding box center [101, 226] width 48 height 36
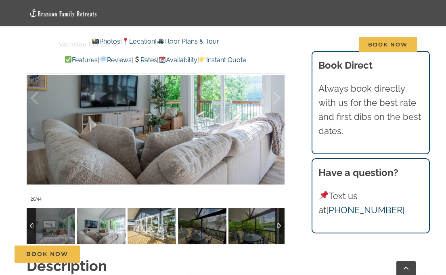
click at [148, 227] on img at bounding box center [152, 226] width 48 height 36
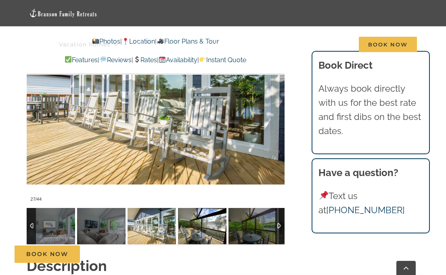
click at [193, 228] on img at bounding box center [202, 226] width 48 height 36
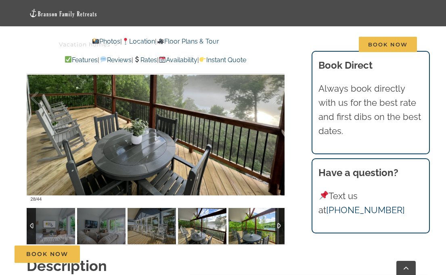
click at [244, 225] on img at bounding box center [253, 226] width 48 height 36
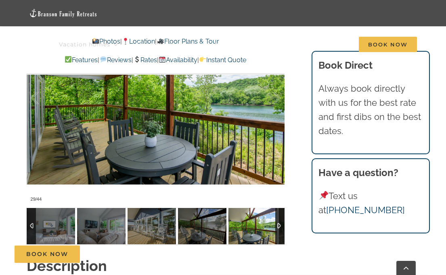
click at [280, 225] on div at bounding box center [279, 226] width 9 height 36
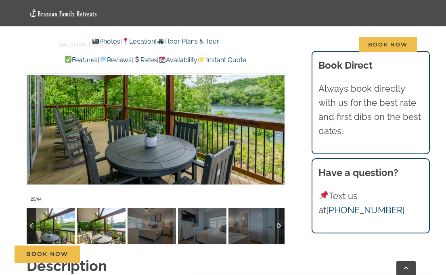
click at [102, 227] on img at bounding box center [101, 226] width 48 height 36
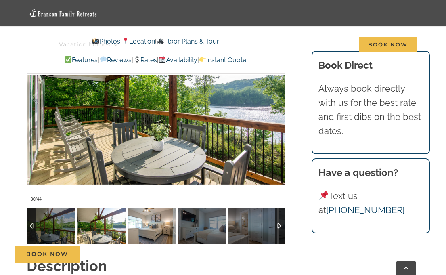
click at [153, 227] on img at bounding box center [152, 226] width 48 height 36
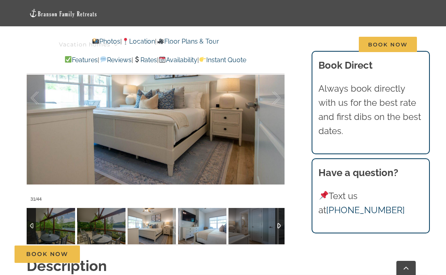
click at [203, 225] on img at bounding box center [202, 226] width 48 height 36
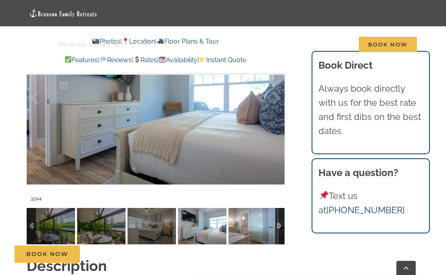
click at [244, 226] on img at bounding box center [253, 226] width 48 height 36
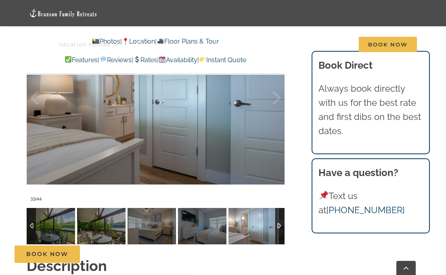
click at [279, 224] on div at bounding box center [279, 226] width 9 height 36
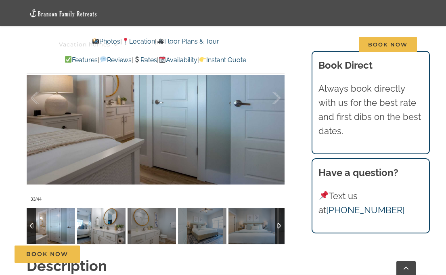
click at [103, 224] on img at bounding box center [101, 226] width 48 height 36
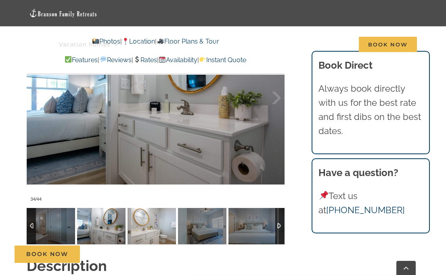
click at [148, 228] on img at bounding box center [152, 226] width 48 height 36
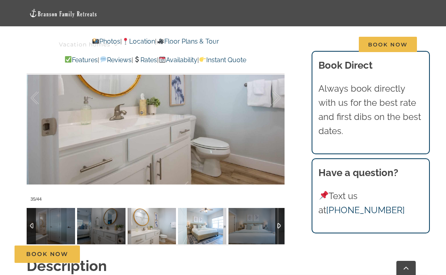
click at [203, 229] on img at bounding box center [202, 226] width 48 height 36
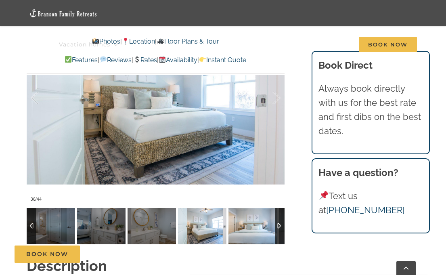
click at [250, 229] on img at bounding box center [253, 226] width 48 height 36
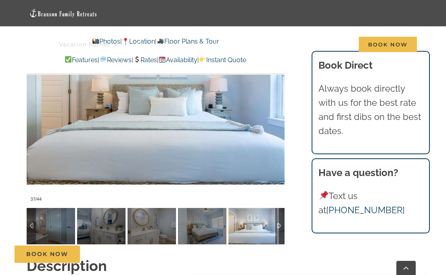
click at [276, 226] on div at bounding box center [279, 226] width 9 height 36
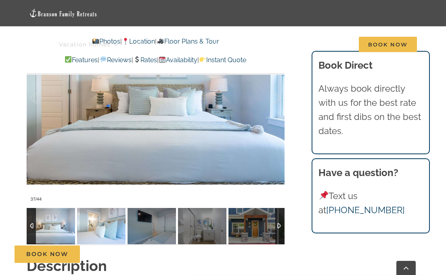
click at [111, 226] on img at bounding box center [101, 226] width 48 height 36
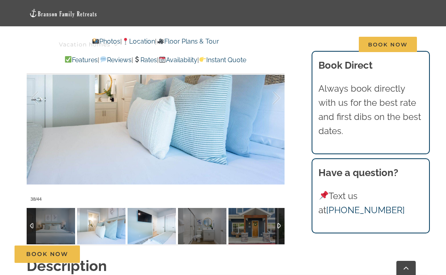
click at [149, 229] on img at bounding box center [152, 226] width 48 height 36
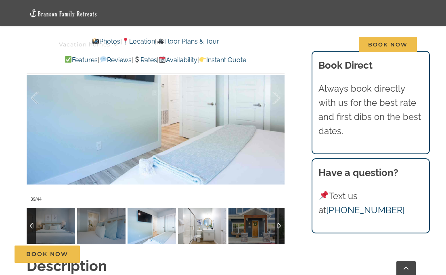
click at [199, 229] on img at bounding box center [202, 226] width 48 height 36
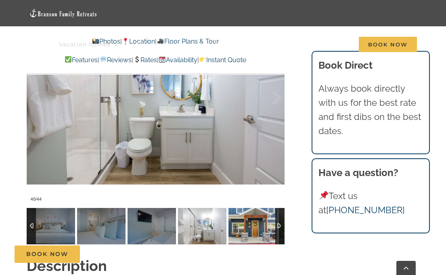
click at [244, 228] on img at bounding box center [253, 226] width 48 height 36
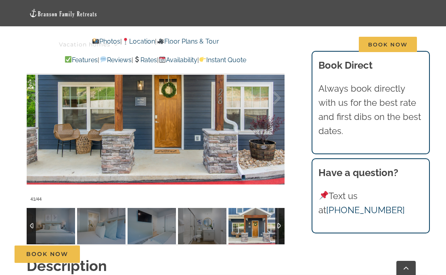
click at [281, 226] on div at bounding box center [279, 226] width 9 height 36
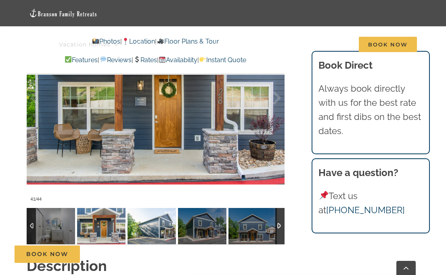
click at [154, 228] on img at bounding box center [152, 226] width 48 height 36
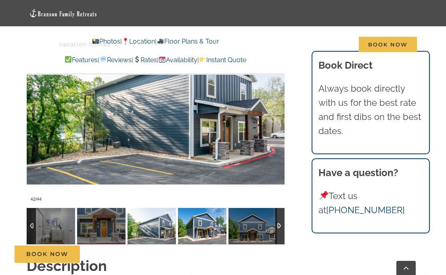
click at [192, 228] on img at bounding box center [202, 226] width 48 height 36
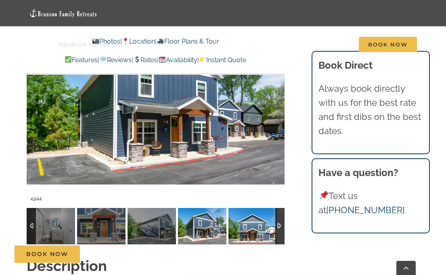
click at [249, 225] on img at bounding box center [253, 226] width 48 height 36
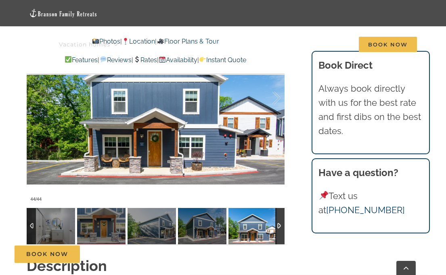
click at [278, 223] on div at bounding box center [279, 226] width 9 height 36
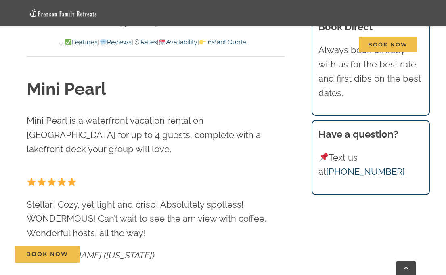
scroll to position [254, 0]
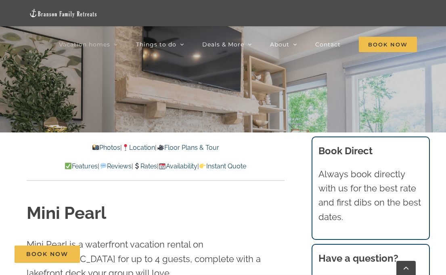
scroll to position [227, 0]
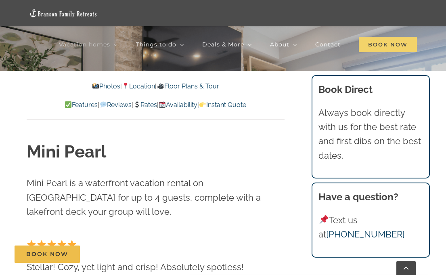
click at [381, 42] on span "Book Now" at bounding box center [388, 44] width 58 height 15
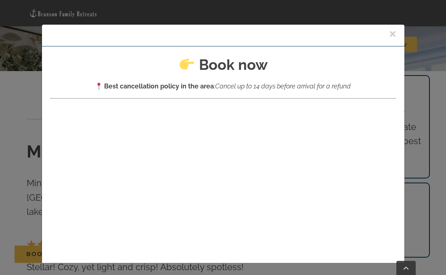
click at [394, 36] on button "×" at bounding box center [392, 34] width 7 height 12
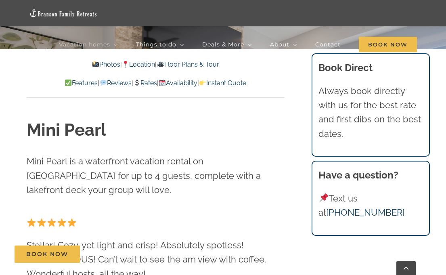
scroll to position [250, 0]
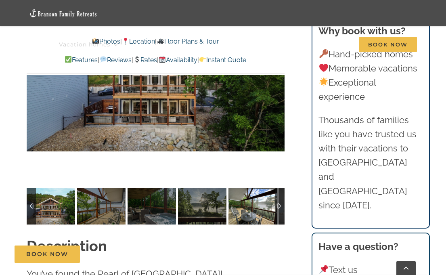
scroll to position [585, 0]
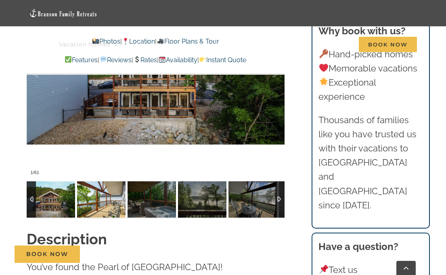
click at [115, 201] on img at bounding box center [101, 199] width 48 height 36
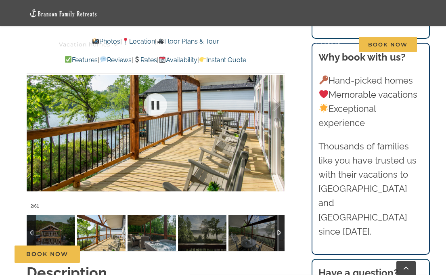
scroll to position [549, 0]
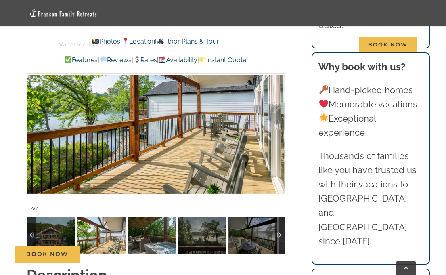
click at [150, 241] on img at bounding box center [152, 235] width 48 height 36
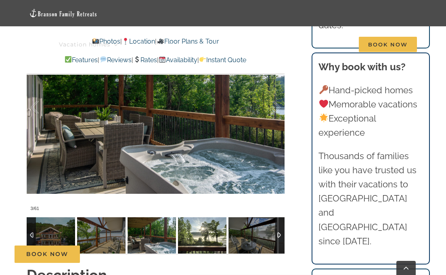
click at [205, 238] on img at bounding box center [202, 235] width 48 height 36
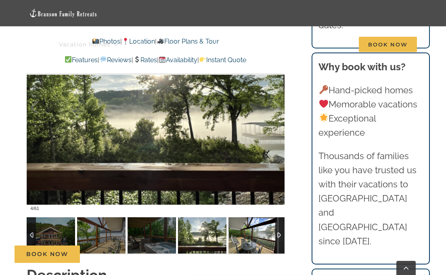
click at [262, 236] on img at bounding box center [253, 235] width 48 height 36
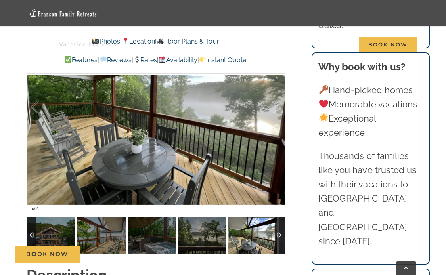
click at [280, 235] on div at bounding box center [279, 235] width 9 height 36
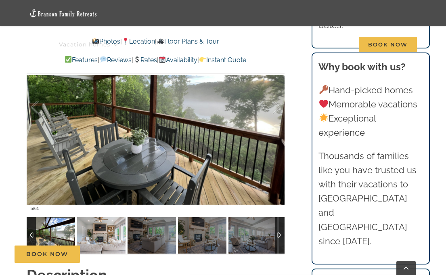
click at [82, 239] on img at bounding box center [101, 235] width 48 height 36
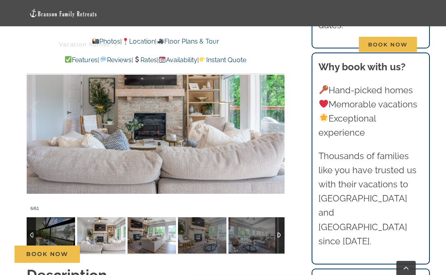
click at [153, 236] on img at bounding box center [152, 235] width 48 height 36
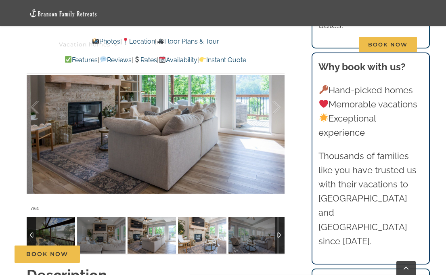
click at [206, 239] on img at bounding box center [202, 235] width 48 height 36
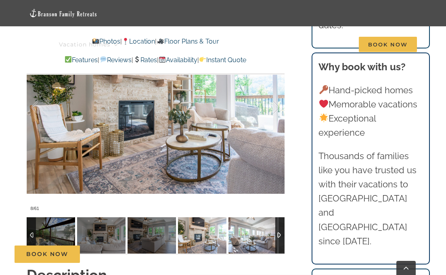
click at [249, 237] on img at bounding box center [253, 235] width 48 height 36
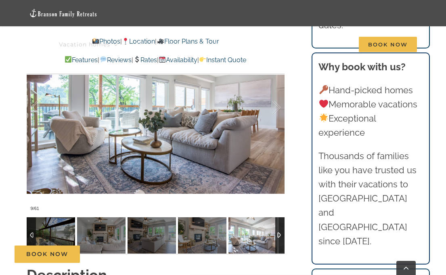
click at [281, 235] on div at bounding box center [279, 235] width 9 height 36
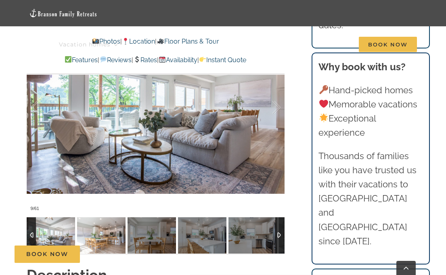
click at [105, 229] on img at bounding box center [101, 235] width 48 height 36
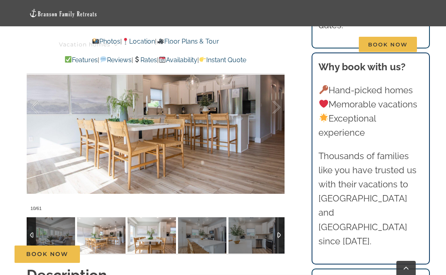
click at [160, 232] on img at bounding box center [152, 235] width 48 height 36
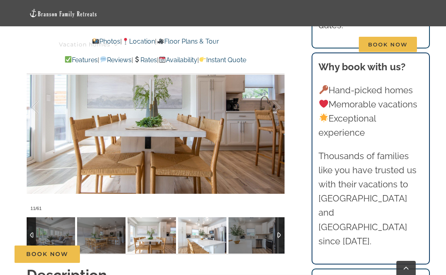
click at [202, 228] on img at bounding box center [202, 235] width 48 height 36
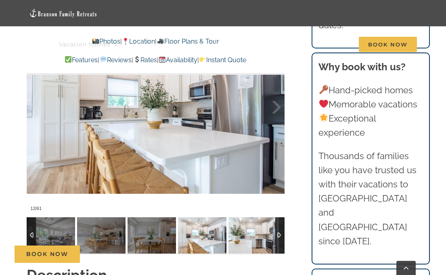
click at [256, 234] on img at bounding box center [253, 235] width 48 height 36
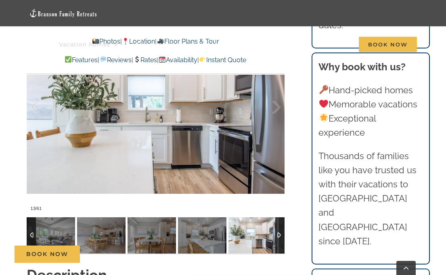
click at [281, 233] on div at bounding box center [279, 235] width 9 height 36
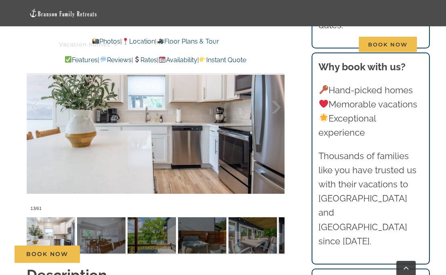
click at [113, 246] on div "Book Now" at bounding box center [229, 253] width 429 height 17
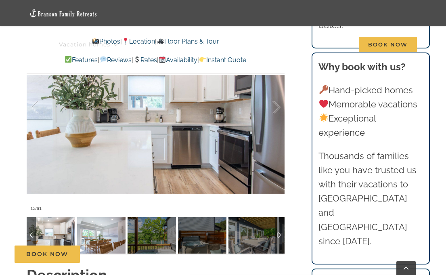
click at [105, 233] on img at bounding box center [101, 235] width 48 height 36
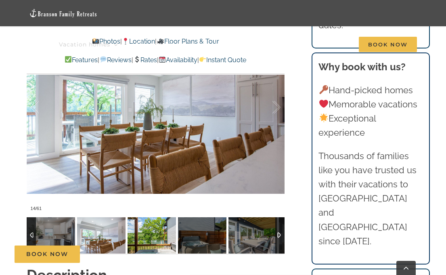
click at [150, 234] on img at bounding box center [152, 235] width 48 height 36
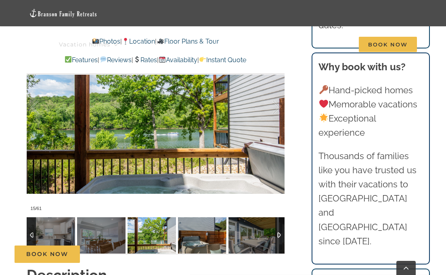
click at [195, 236] on img at bounding box center [202, 235] width 48 height 36
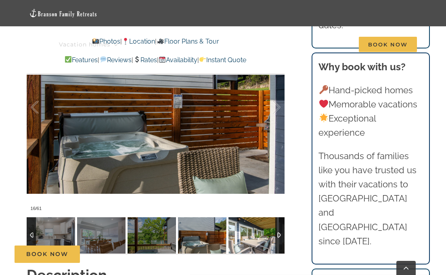
click at [250, 238] on img at bounding box center [253, 235] width 48 height 36
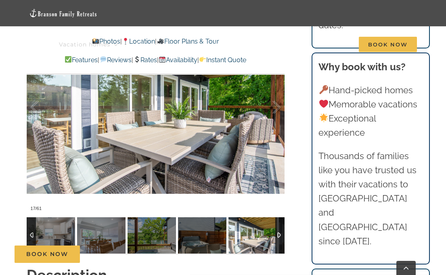
click at [279, 234] on div at bounding box center [279, 235] width 9 height 36
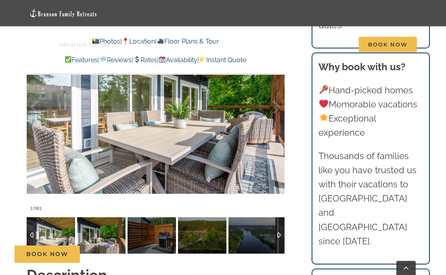
click at [89, 237] on img at bounding box center [101, 235] width 48 height 36
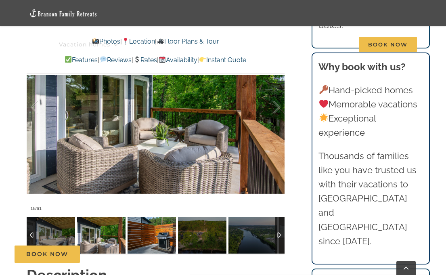
click at [155, 236] on img at bounding box center [152, 235] width 48 height 36
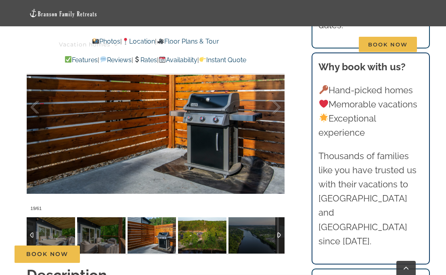
click at [196, 237] on img at bounding box center [202, 235] width 48 height 36
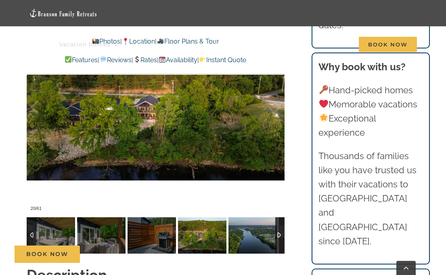
click at [248, 235] on img at bounding box center [253, 235] width 48 height 36
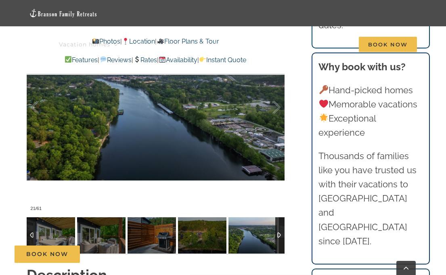
click at [281, 235] on div at bounding box center [279, 235] width 9 height 36
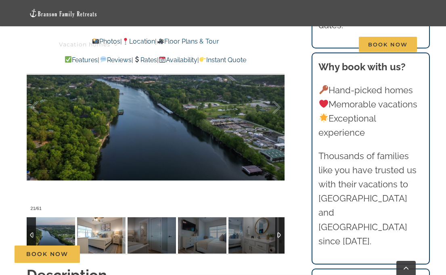
click at [111, 236] on img at bounding box center [101, 235] width 48 height 36
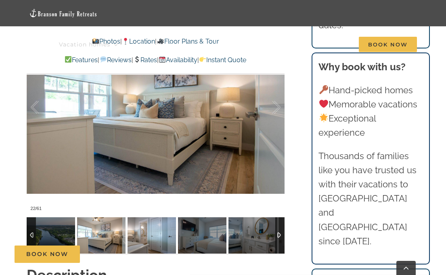
click at [152, 237] on img at bounding box center [152, 235] width 48 height 36
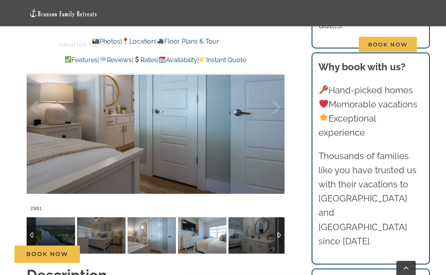
click at [197, 234] on img at bounding box center [202, 235] width 48 height 36
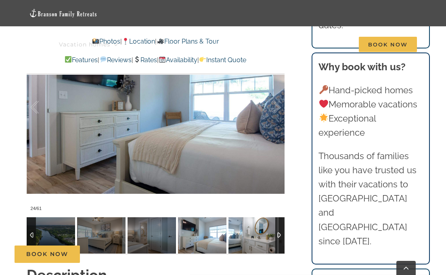
click at [245, 233] on img at bounding box center [253, 235] width 48 height 36
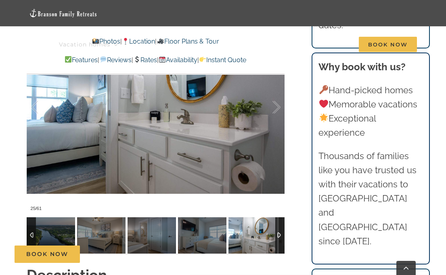
click at [279, 236] on div at bounding box center [279, 235] width 9 height 36
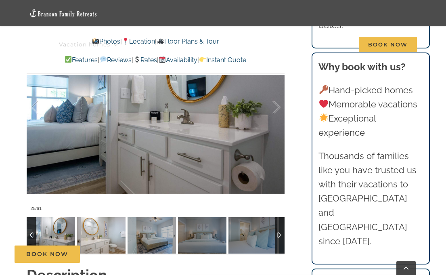
click at [113, 234] on img at bounding box center [101, 235] width 48 height 36
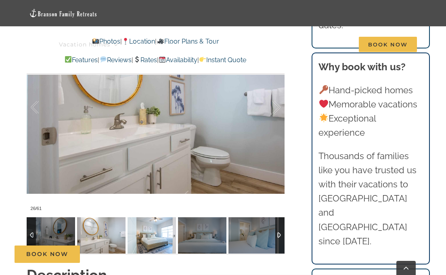
click at [144, 239] on img at bounding box center [152, 235] width 48 height 36
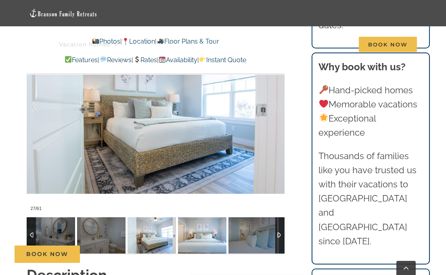
click at [197, 238] on img at bounding box center [202, 235] width 48 height 36
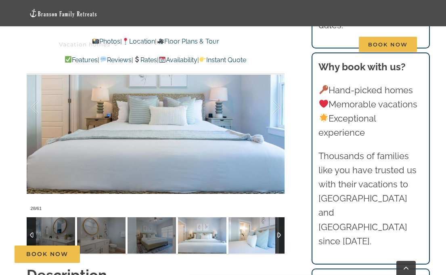
click at [244, 237] on img at bounding box center [253, 235] width 48 height 36
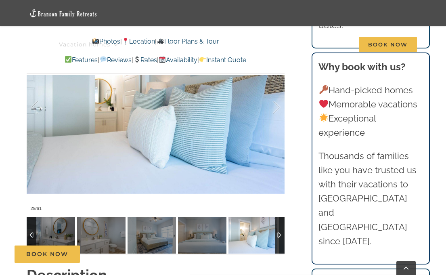
click at [281, 233] on div at bounding box center [279, 235] width 9 height 36
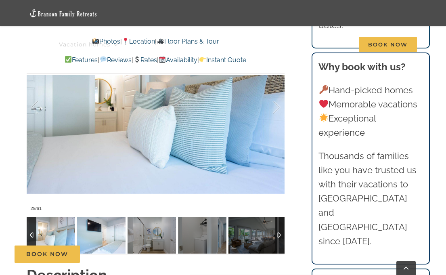
click at [114, 239] on img at bounding box center [101, 235] width 48 height 36
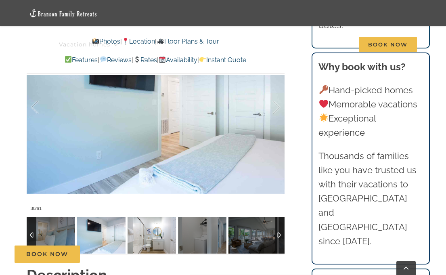
click at [152, 239] on img at bounding box center [152, 235] width 48 height 36
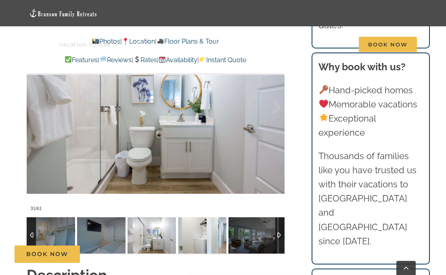
click at [192, 238] on img at bounding box center [202, 235] width 48 height 36
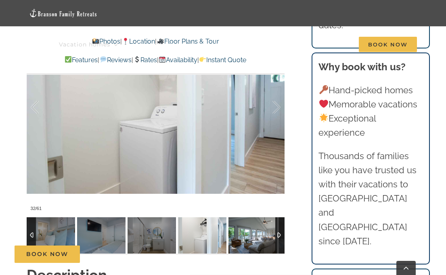
click at [247, 236] on img at bounding box center [253, 235] width 48 height 36
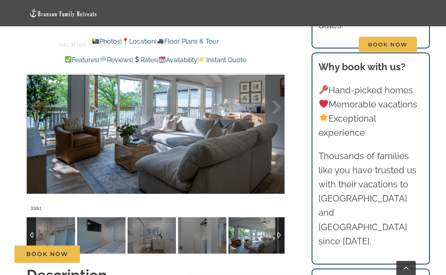
click at [280, 235] on div at bounding box center [279, 235] width 9 height 36
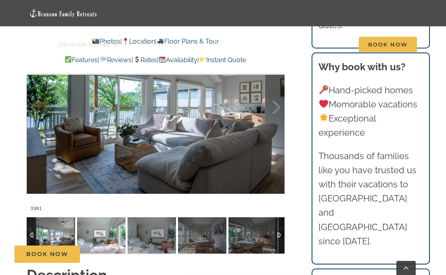
click at [106, 234] on img at bounding box center [101, 235] width 48 height 36
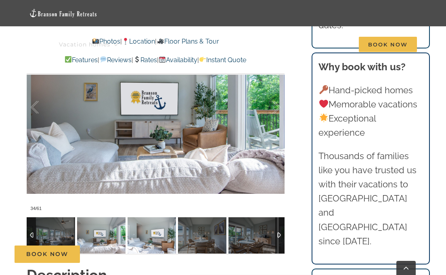
click at [154, 233] on img at bounding box center [152, 235] width 48 height 36
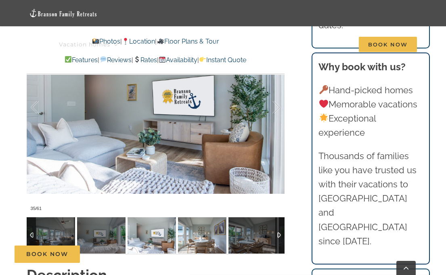
click at [196, 235] on img at bounding box center [202, 235] width 48 height 36
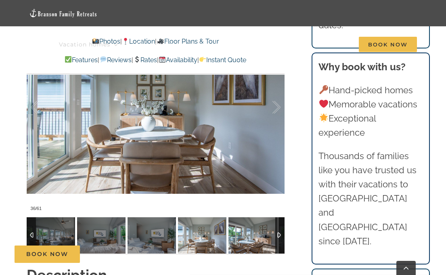
click at [244, 238] on img at bounding box center [253, 235] width 48 height 36
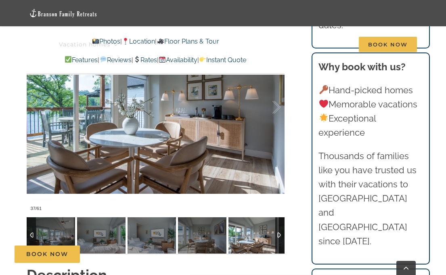
click at [279, 234] on div at bounding box center [279, 235] width 9 height 36
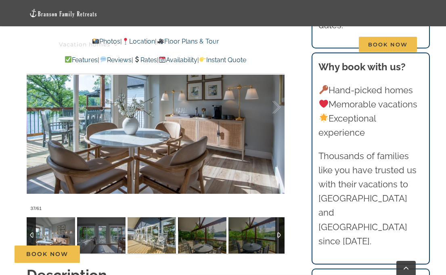
click at [114, 230] on img at bounding box center [101, 235] width 48 height 36
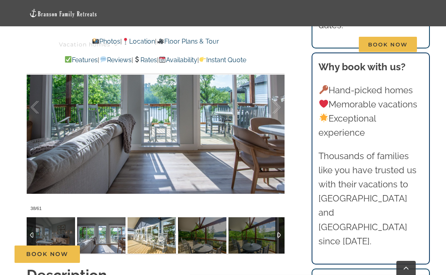
click at [148, 237] on img at bounding box center [152, 235] width 48 height 36
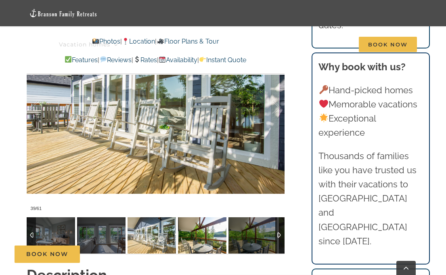
click at [195, 236] on img at bounding box center [202, 235] width 48 height 36
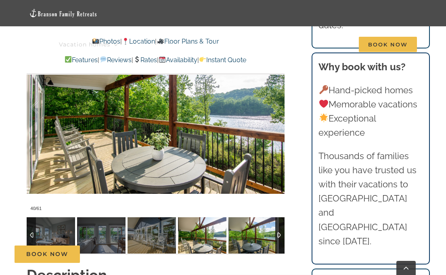
click at [245, 238] on img at bounding box center [253, 235] width 48 height 36
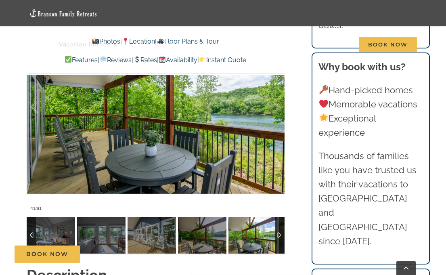
click at [279, 235] on div at bounding box center [279, 235] width 9 height 36
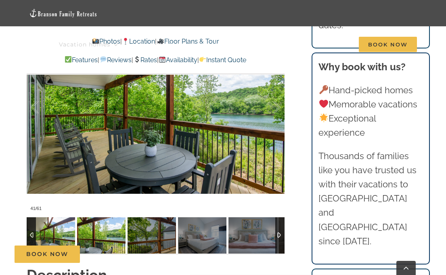
click at [117, 239] on img at bounding box center [101, 235] width 48 height 36
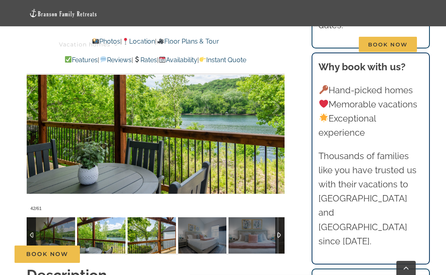
click at [155, 226] on img at bounding box center [152, 235] width 48 height 36
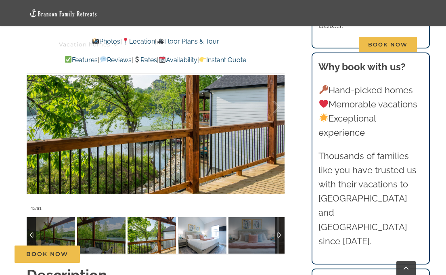
click at [189, 237] on img at bounding box center [202, 235] width 48 height 36
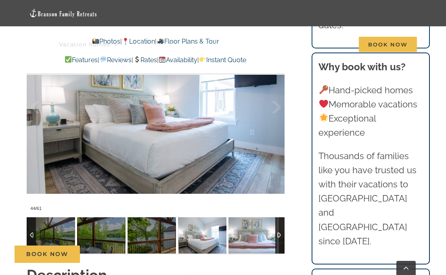
click at [246, 239] on img at bounding box center [253, 235] width 48 height 36
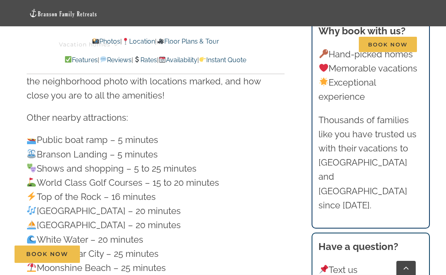
scroll to position [2322, 0]
